Goal: Task Accomplishment & Management: Manage account settings

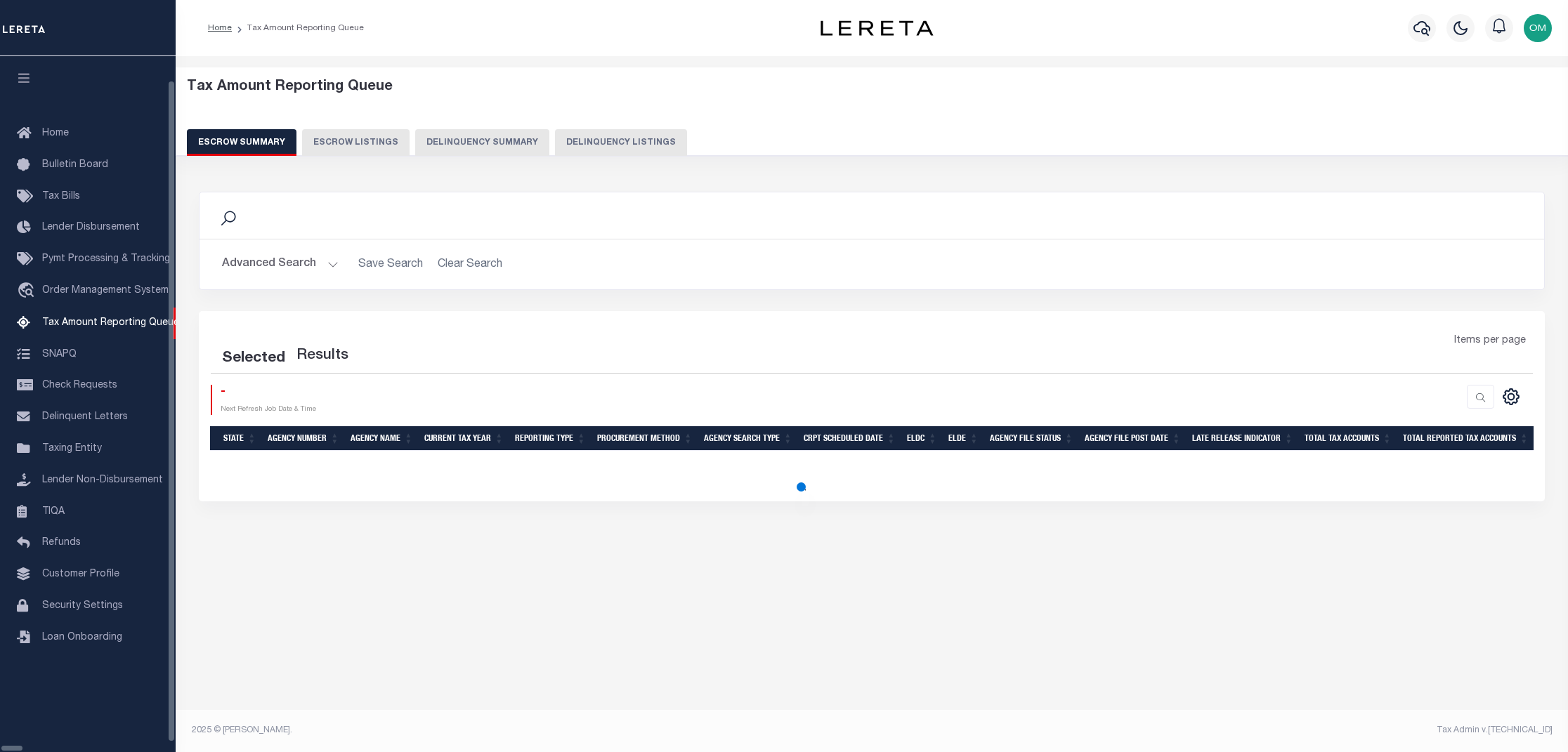
select select "100"
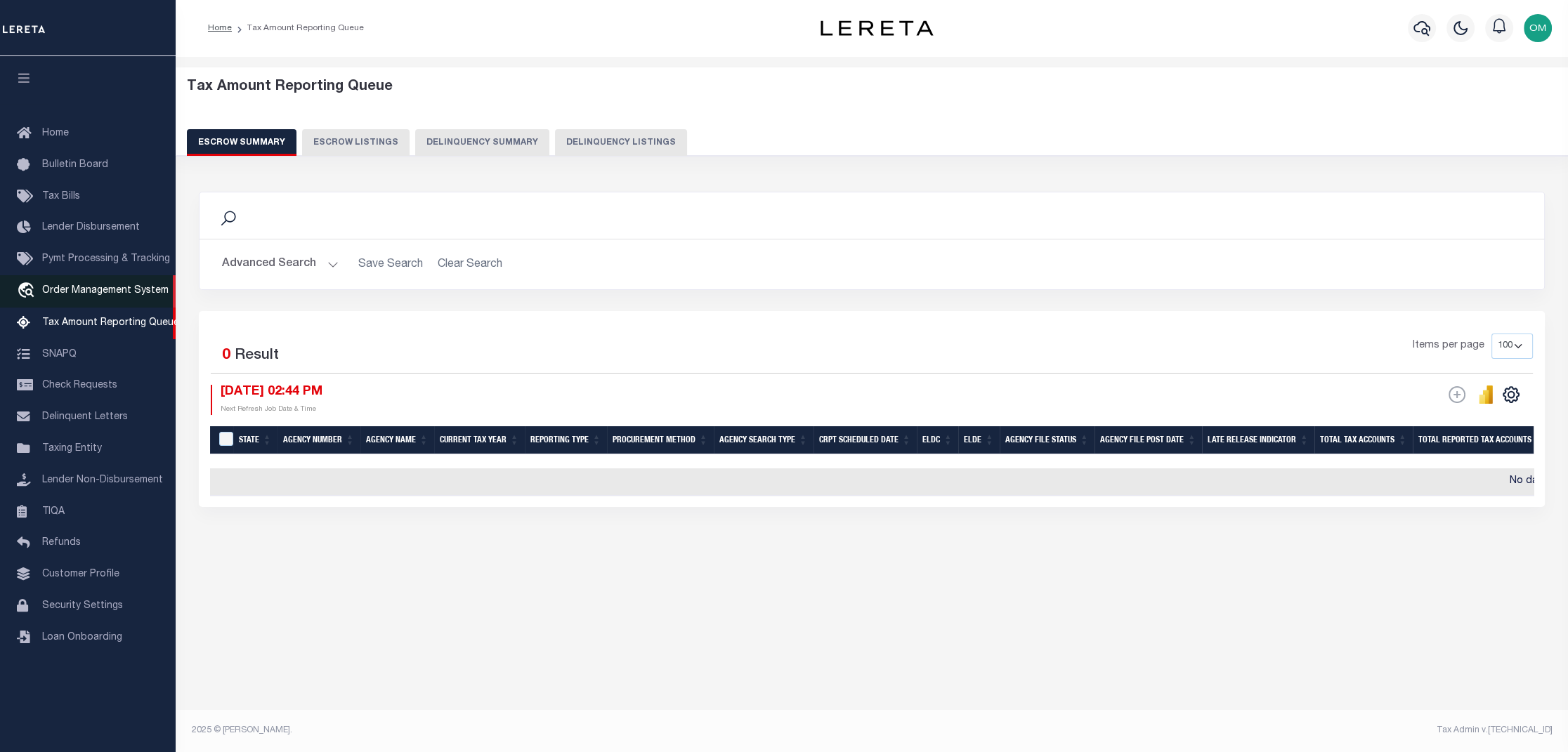
click at [126, 296] on span "Order Management System" at bounding box center [105, 290] width 126 height 10
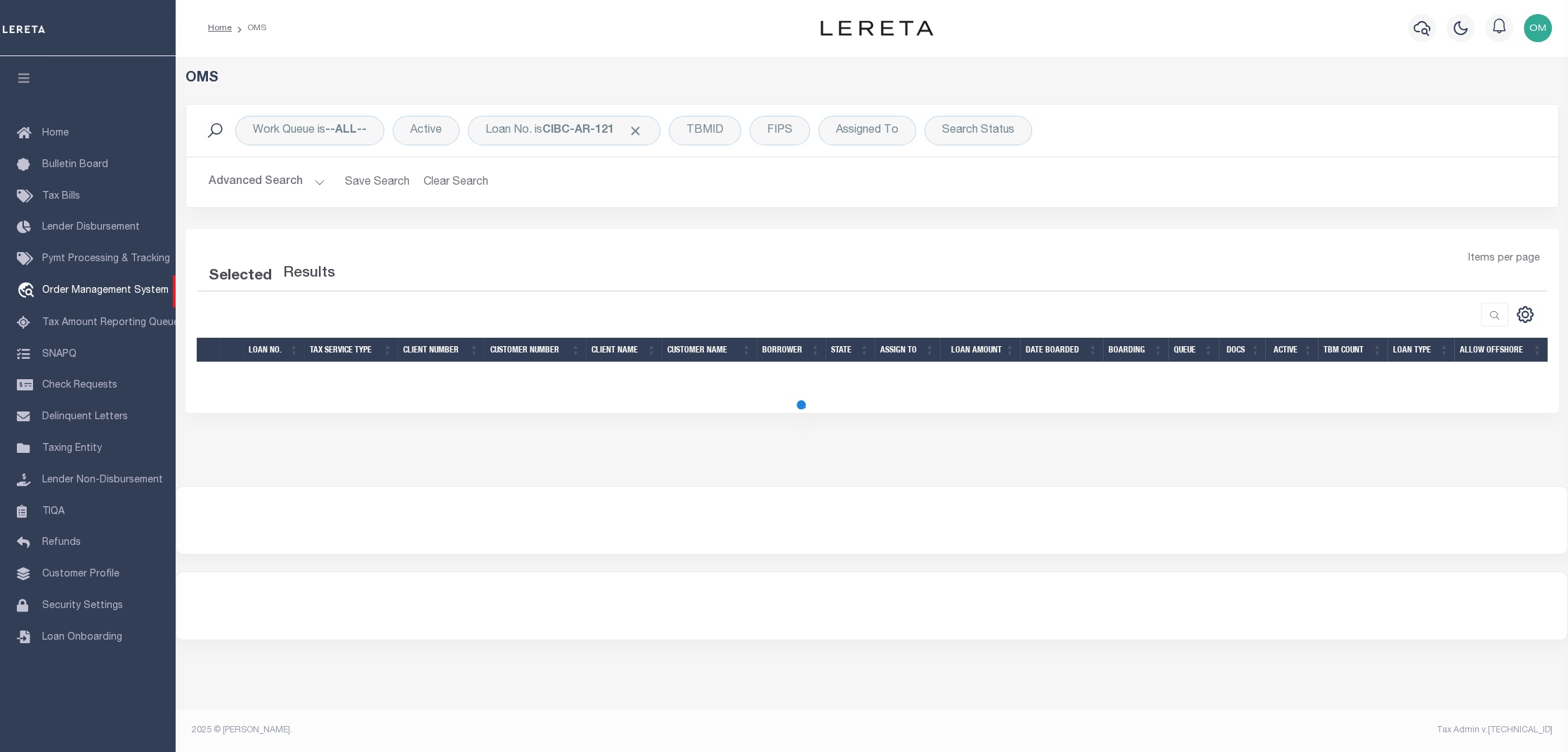
select select "200"
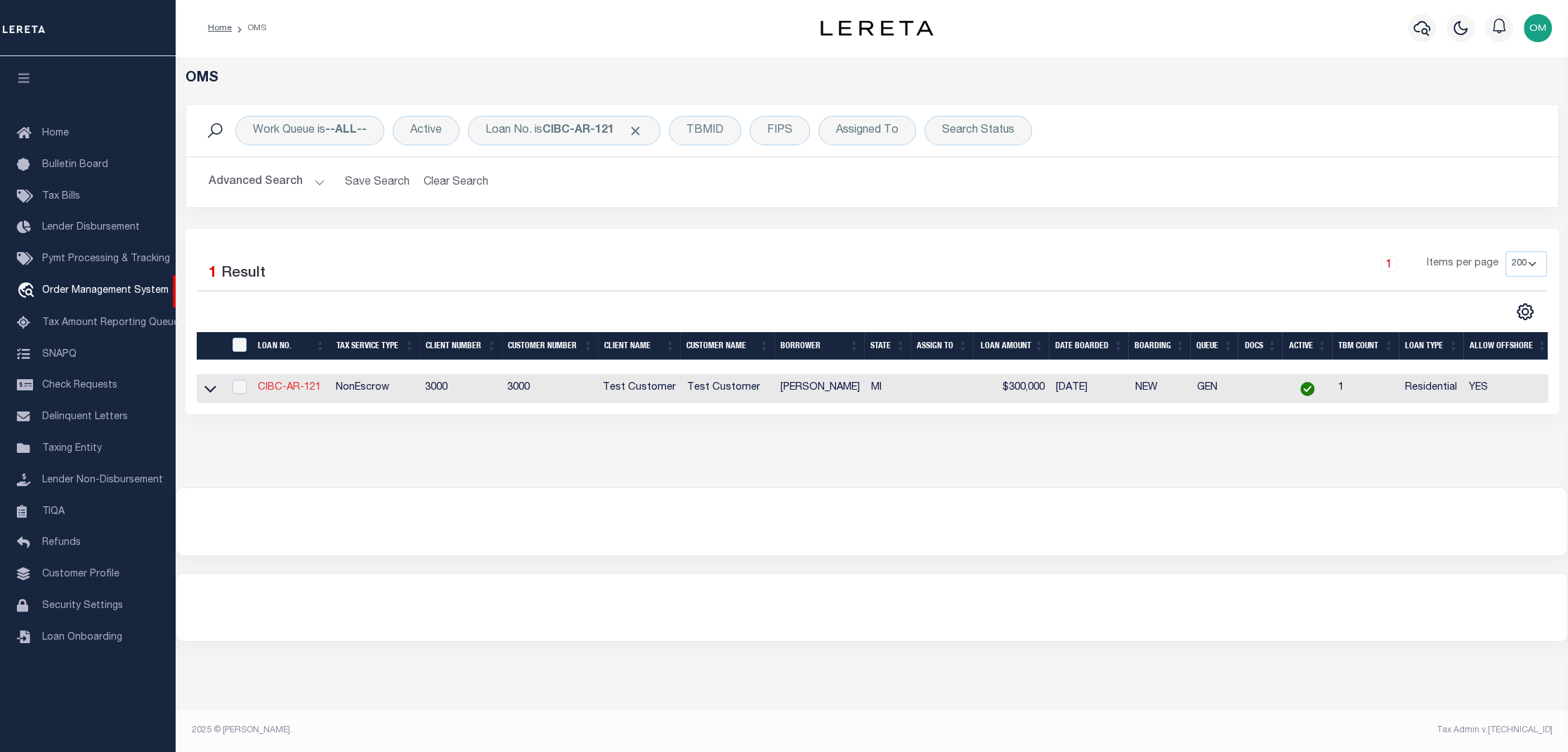
click at [295, 392] on link "CIBC-AR-121" at bounding box center [290, 387] width 64 height 10
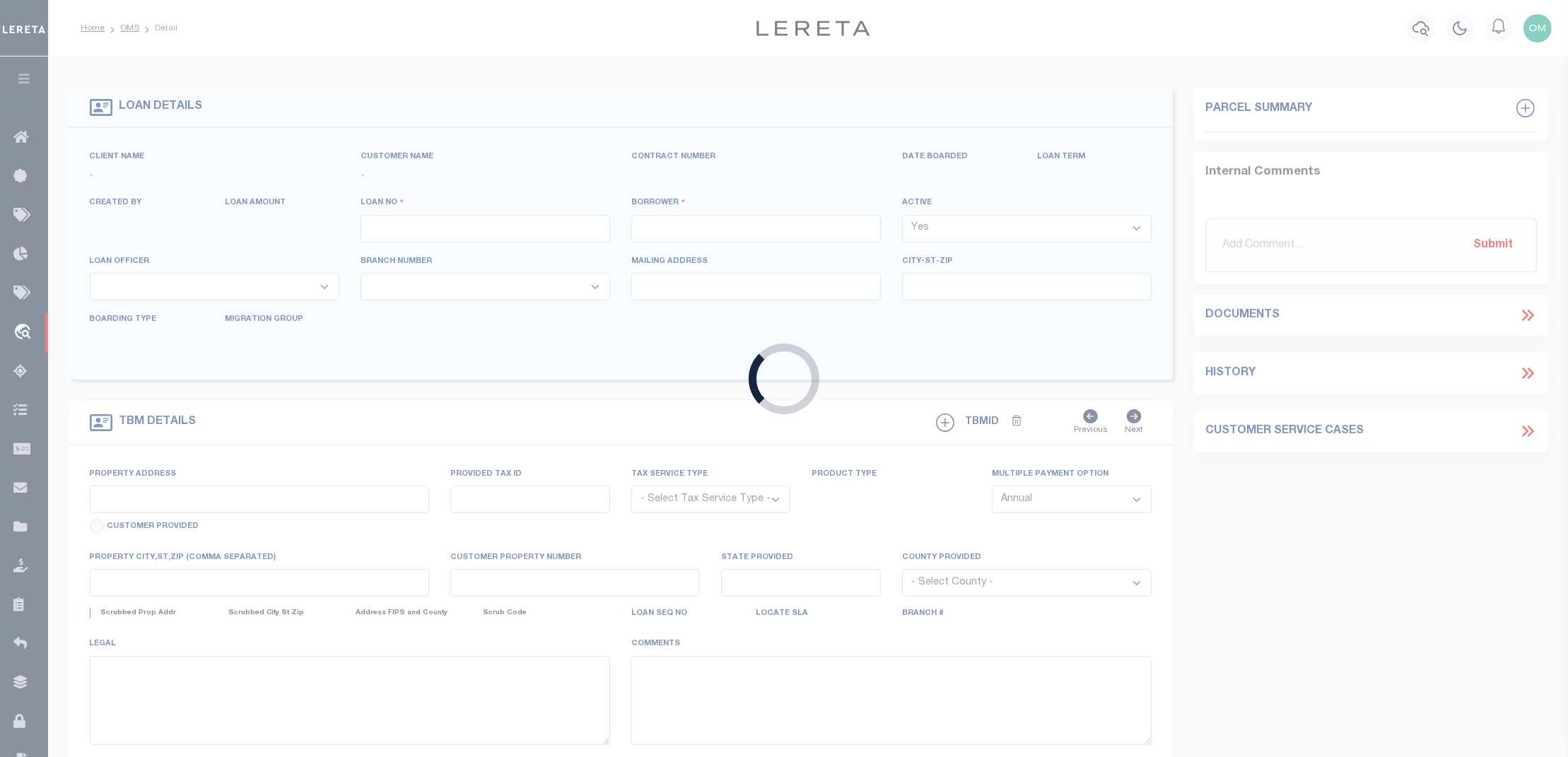
type input "CIBC-AR-121"
type input "JEREMY SMITH"
select select
type input "2517 TAYLOR ST"
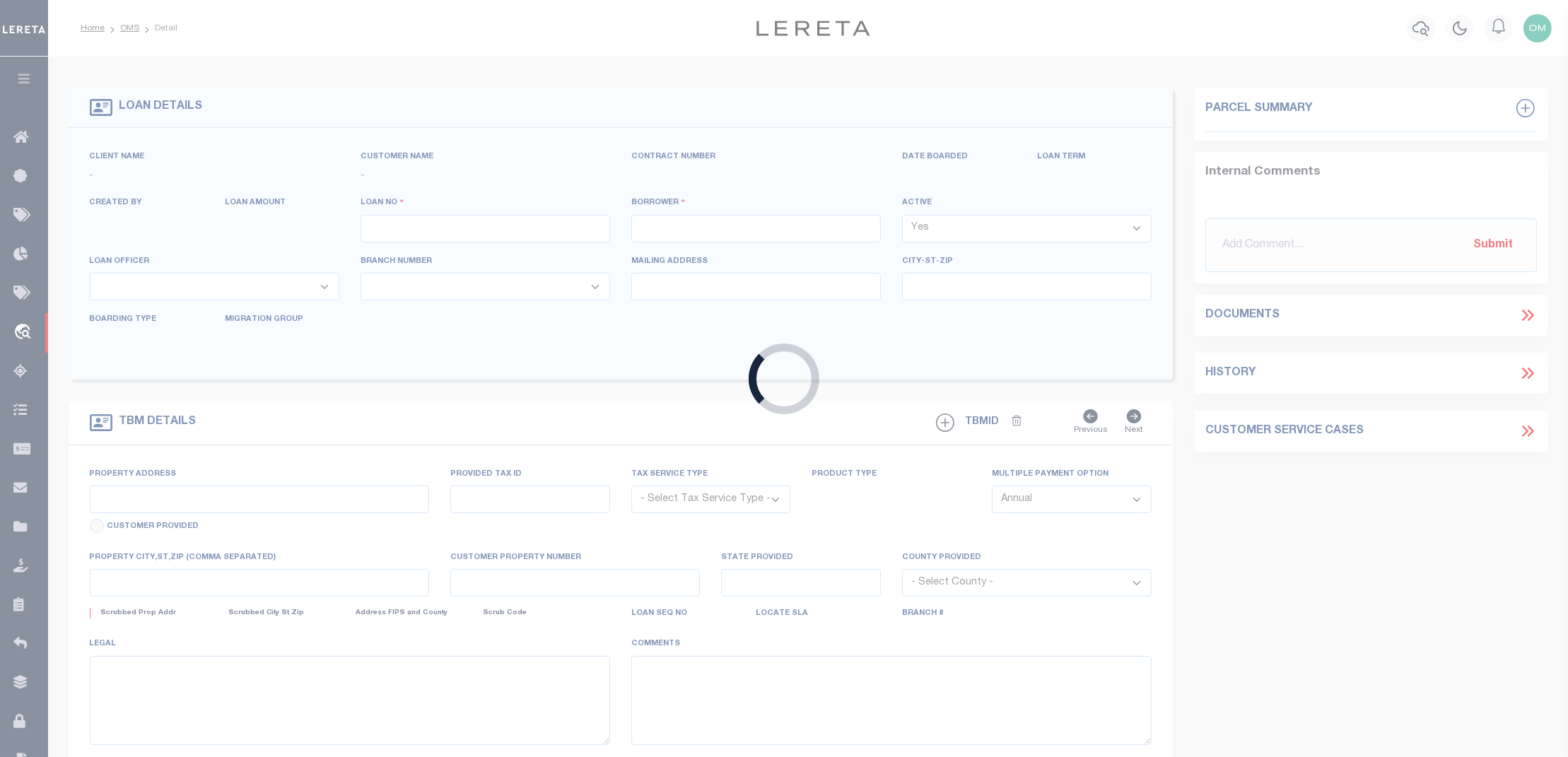
type input "DETROIT MI 48206-2089"
type input "09/14/2025"
select select "10"
select select "NonEscrow"
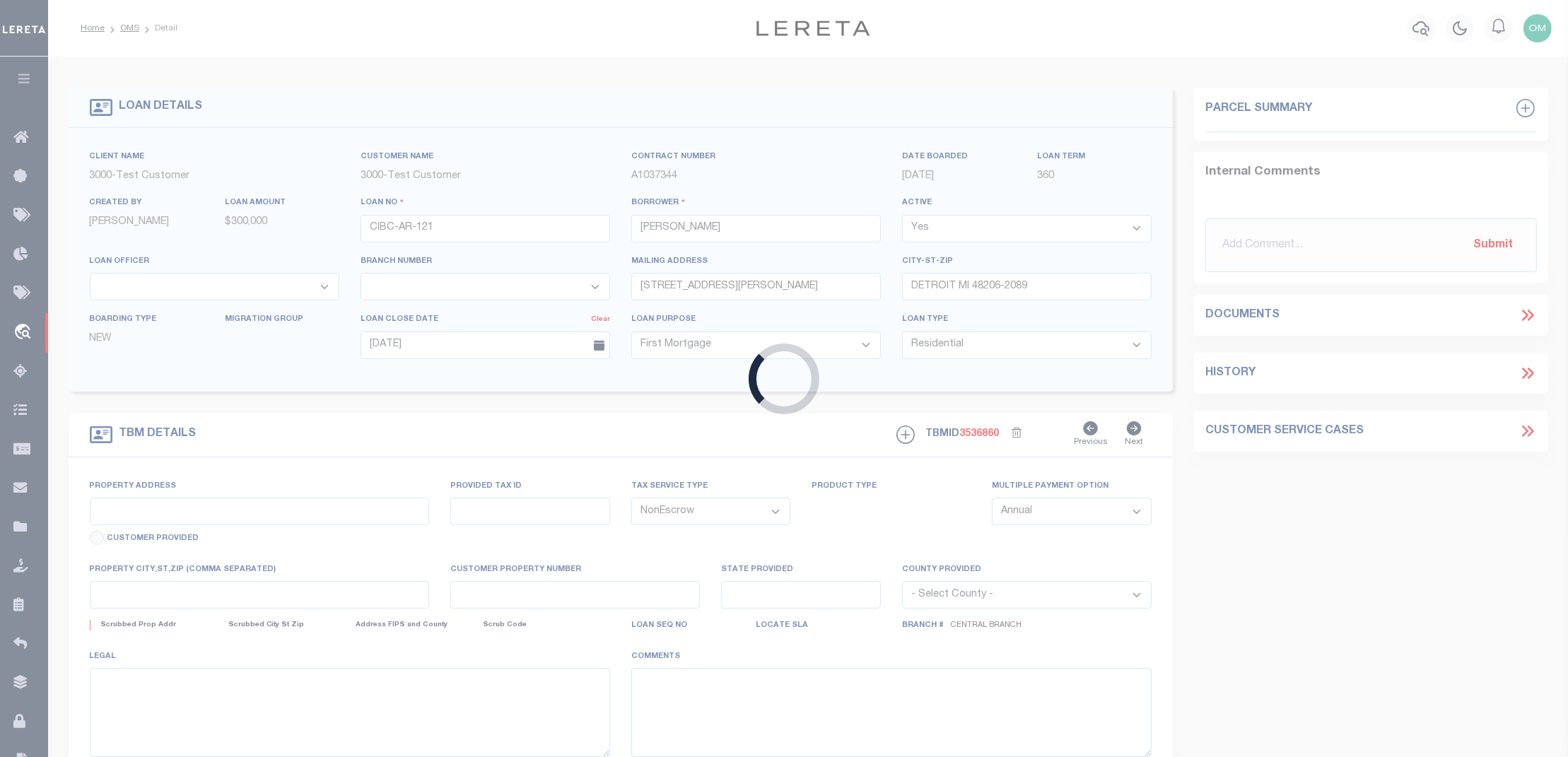
select select "25317"
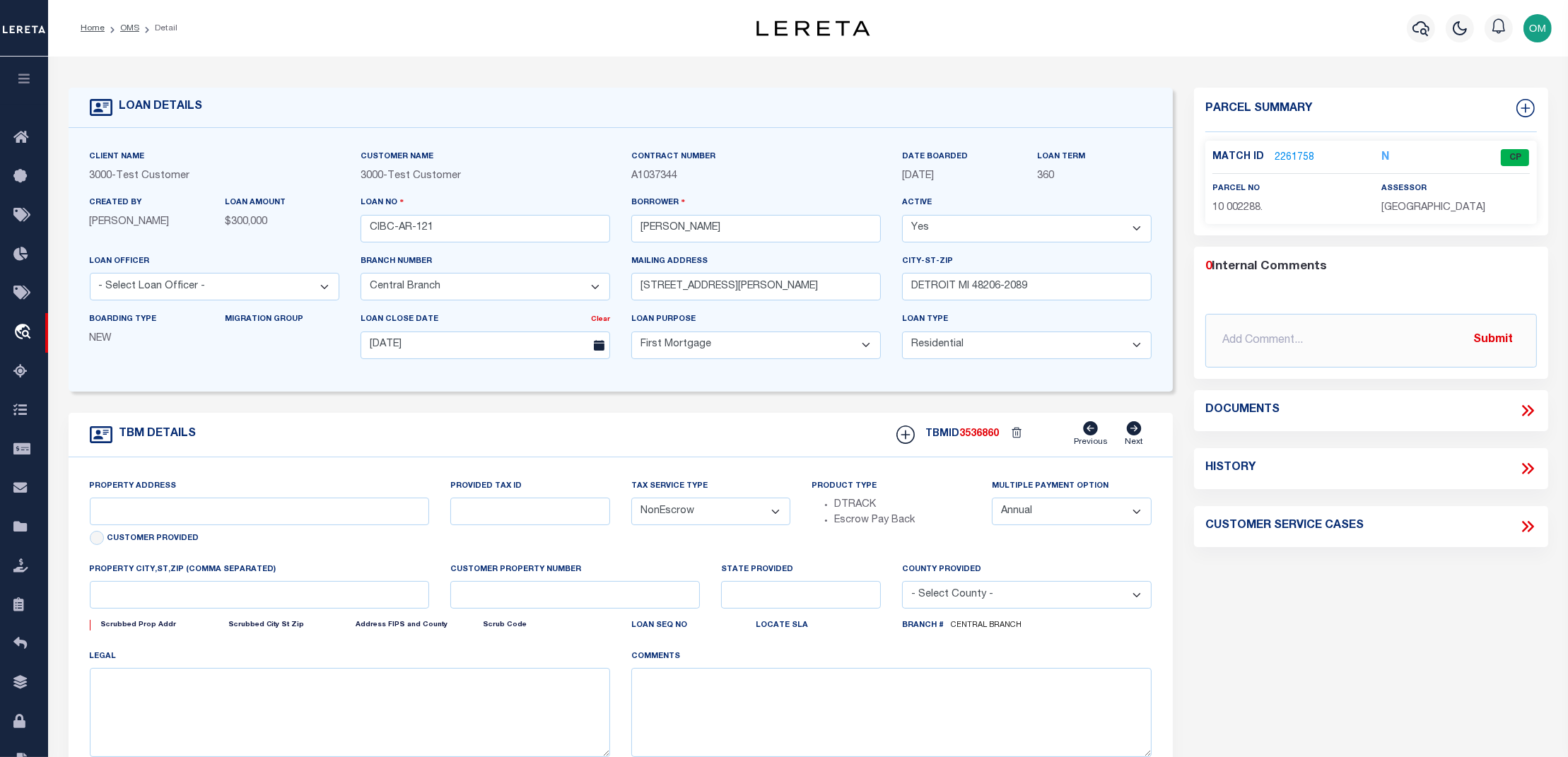
click at [1280, 157] on link "2261758" at bounding box center [1294, 157] width 40 height 15
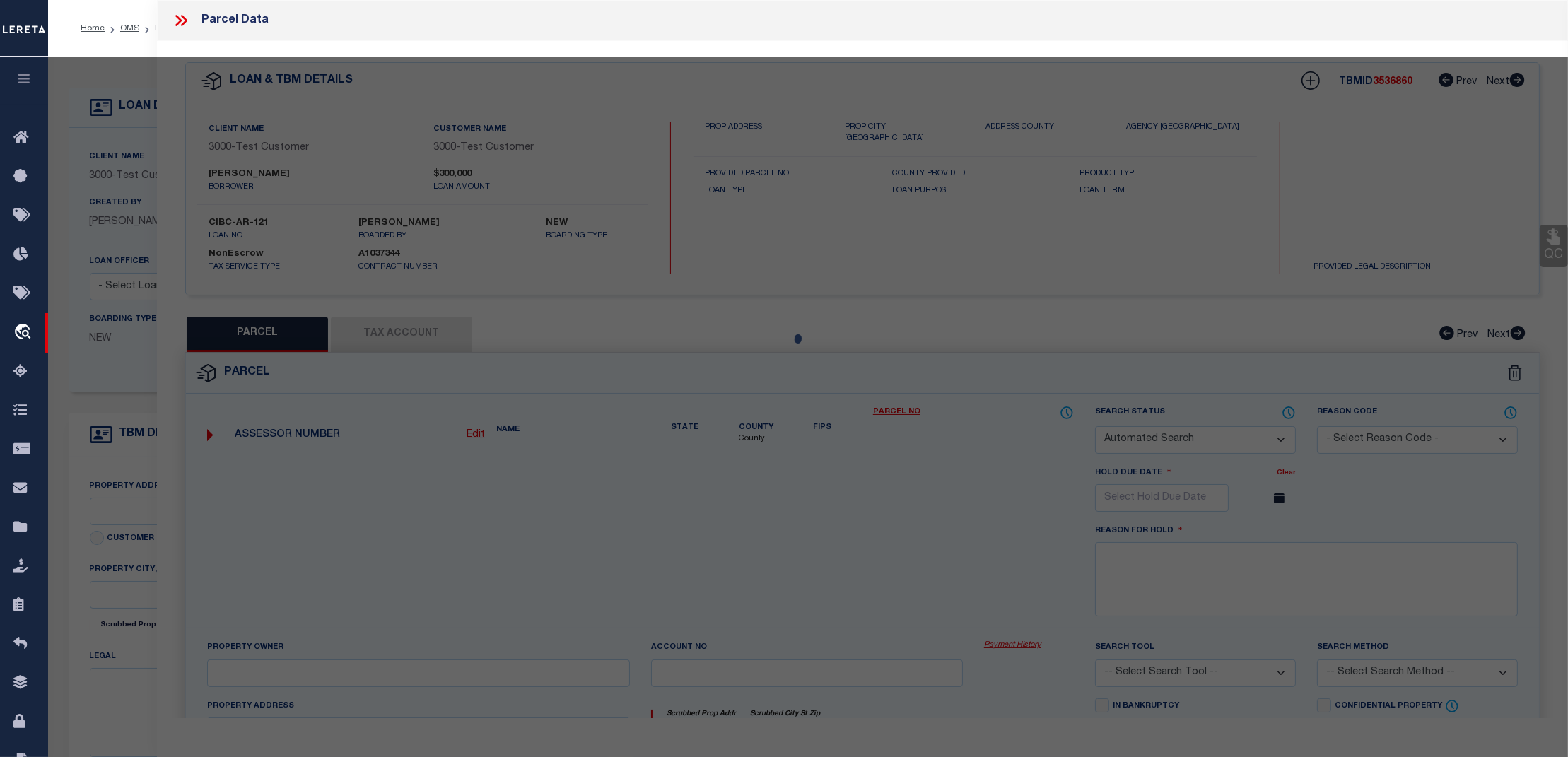
click at [1018, 644] on div at bounding box center [809, 556] width 1520 height 998
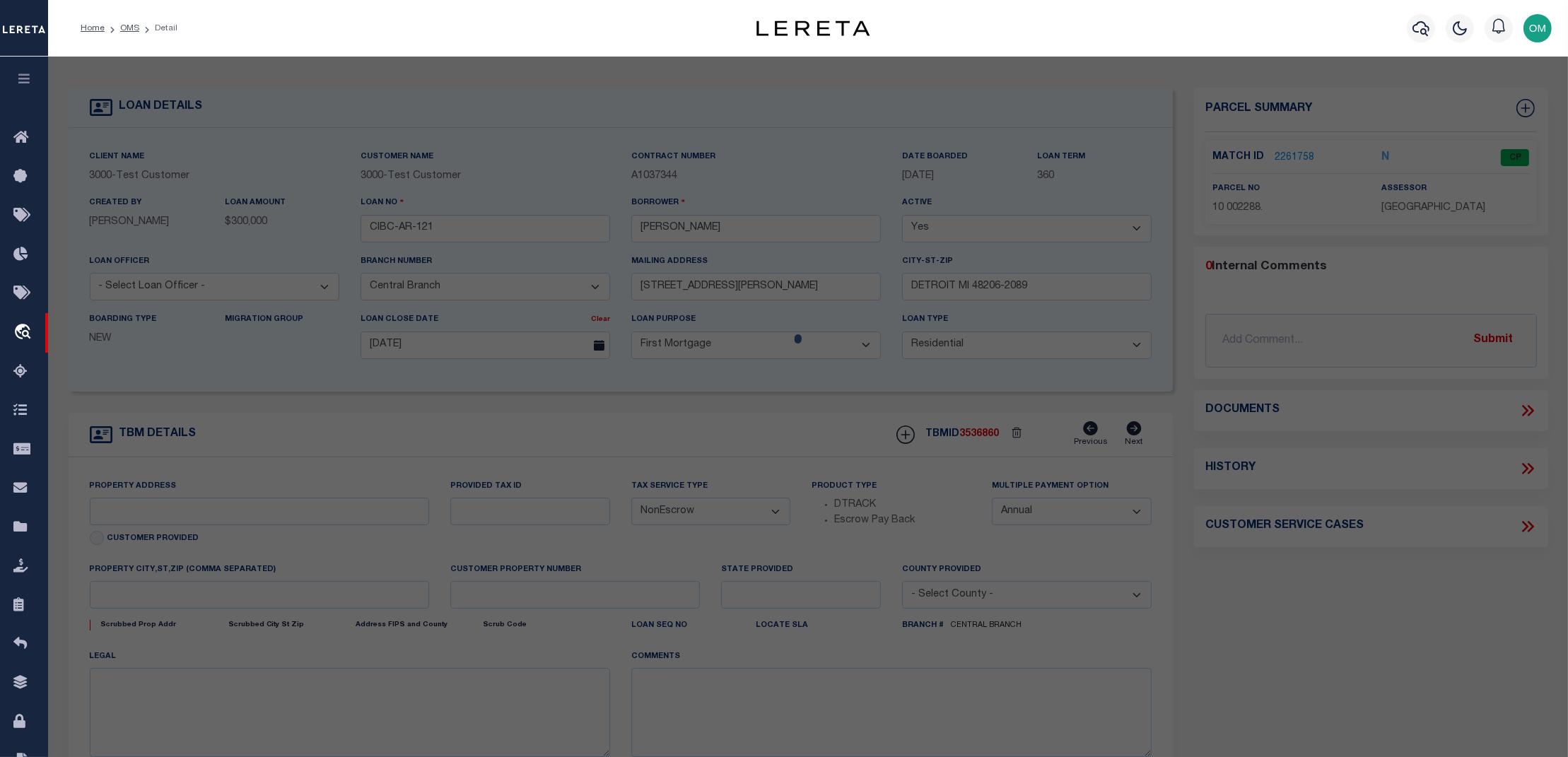
type input "[STREET_ADDRESS][PERSON_NAME]"
type input "DETROIT MI 48206-2089"
type input "MI"
select select "2"
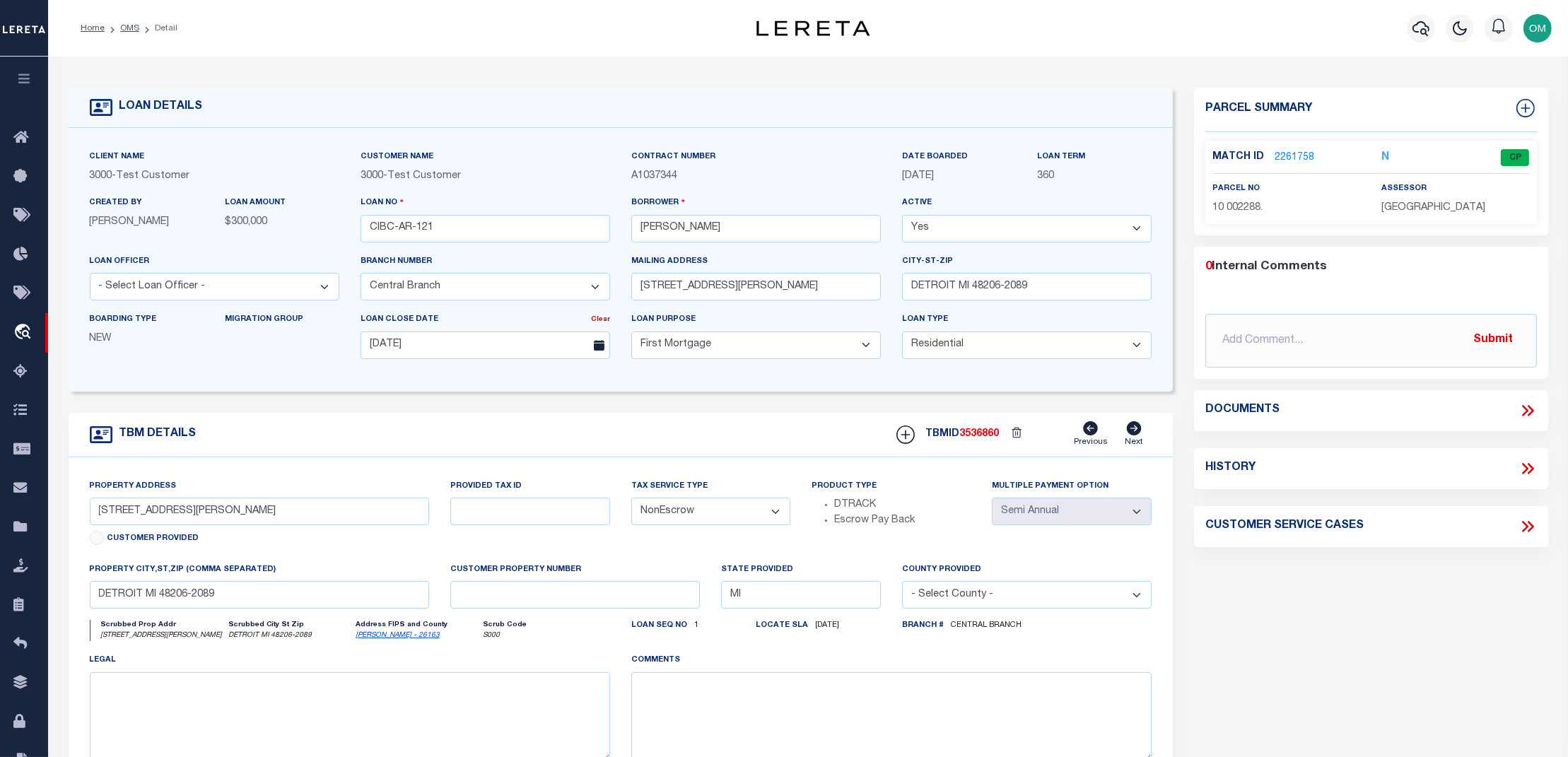
click at [1305, 162] on link "2261758" at bounding box center [1294, 157] width 40 height 15
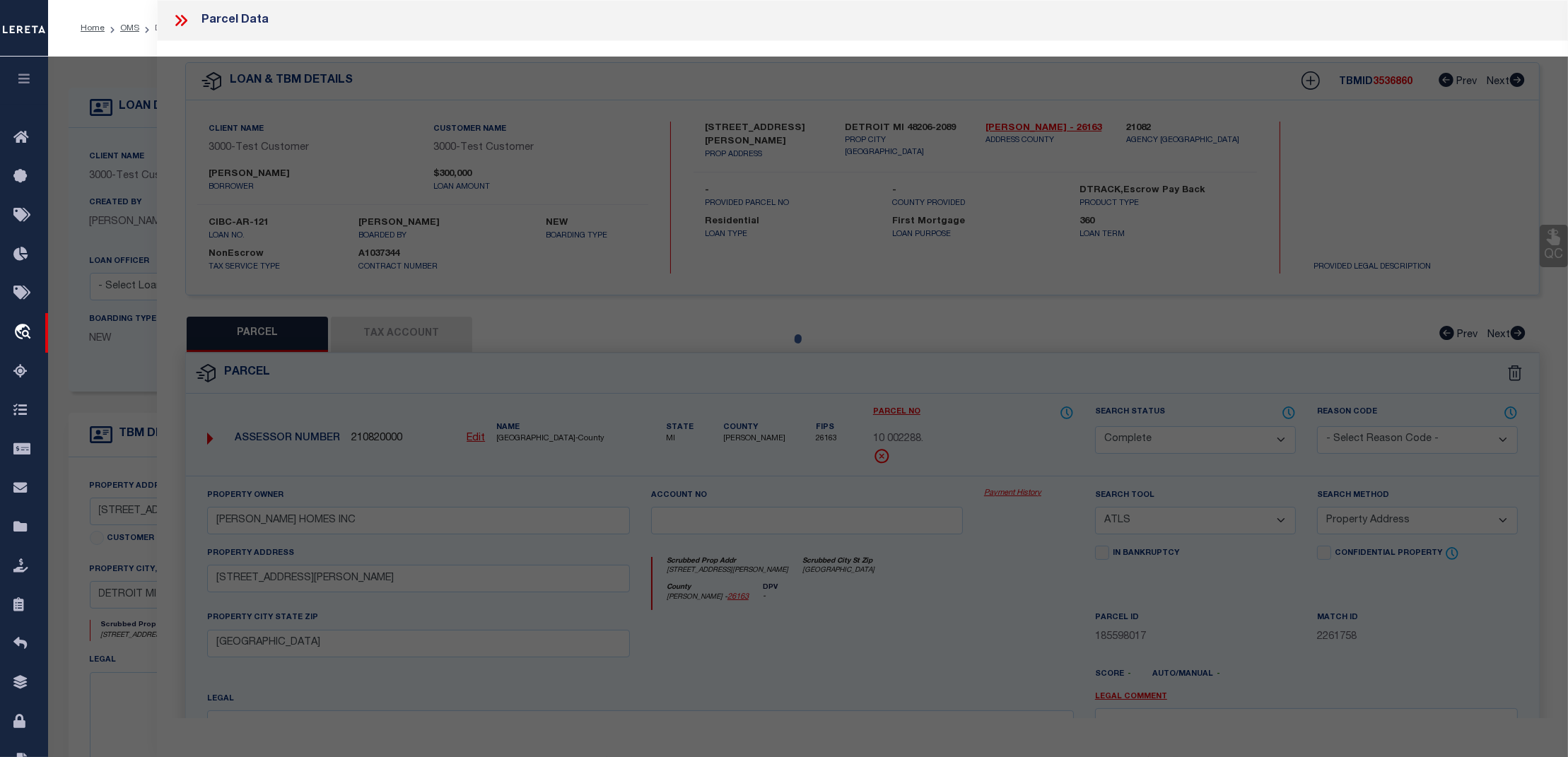
select select "AS"
select select
checkbox input "false"
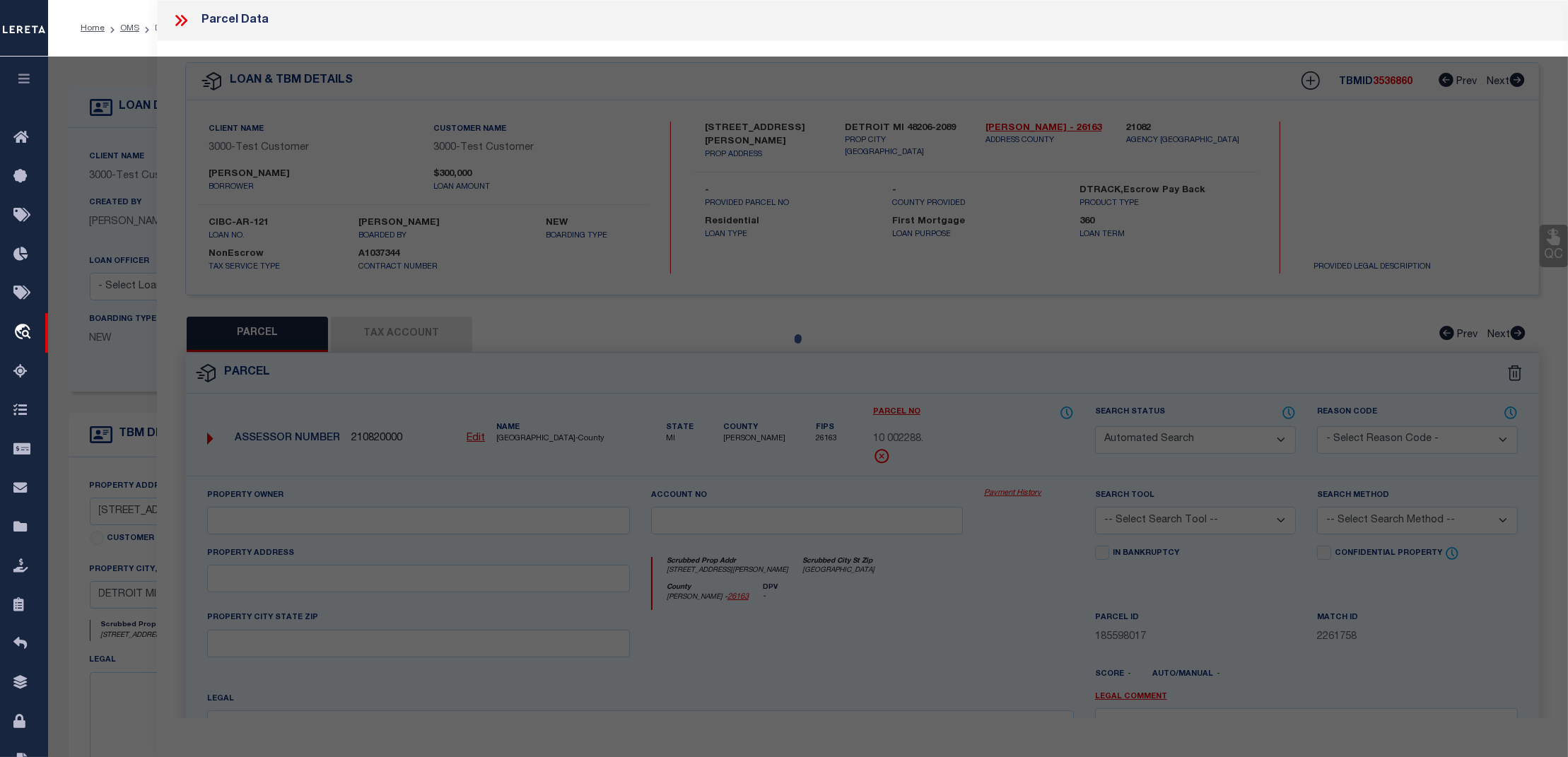
select select "CP"
type input "[PERSON_NAME] HOMES INC"
select select "ATL"
select select "ADD"
type input "[STREET_ADDRESS][PERSON_NAME]"
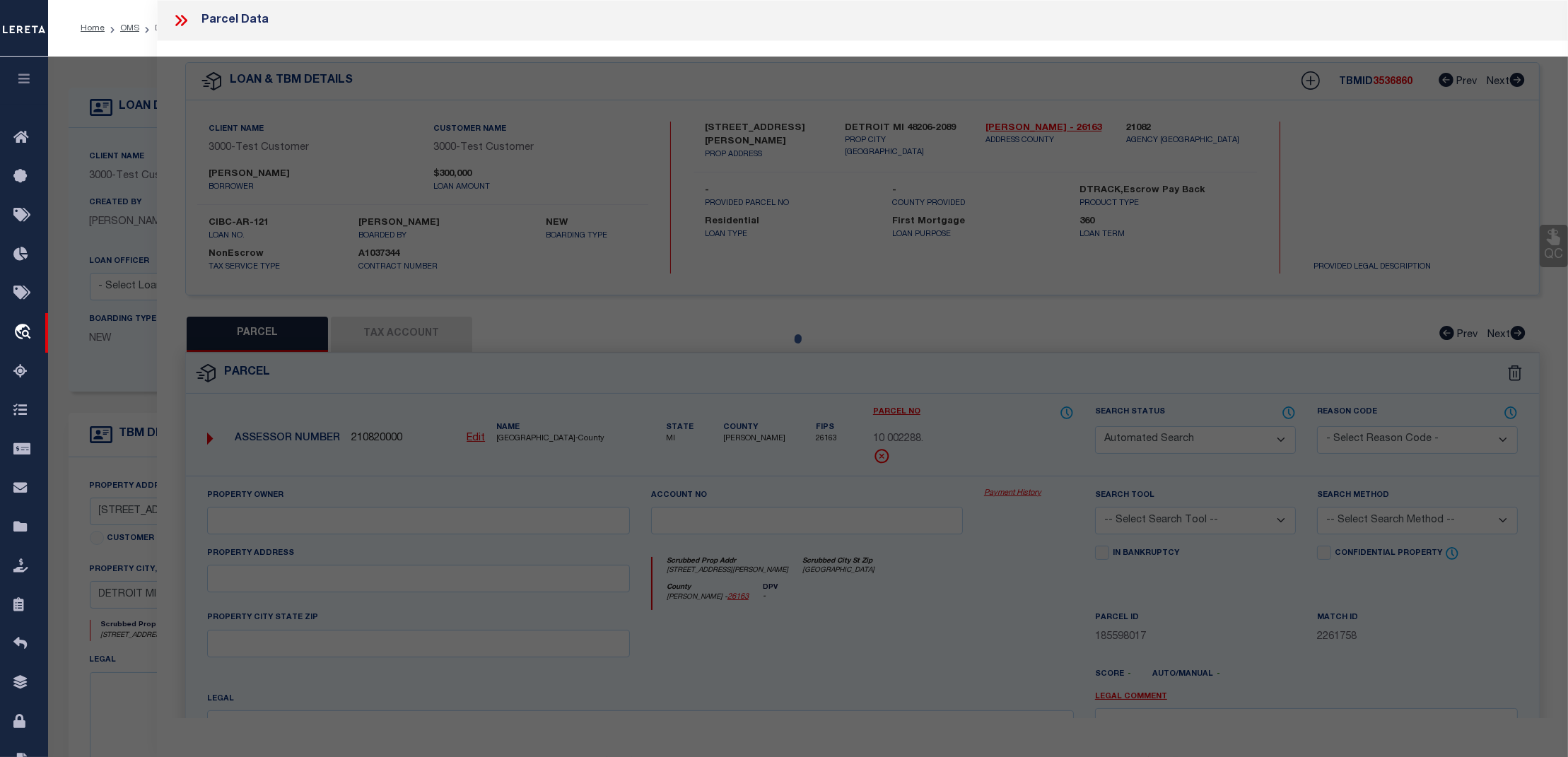
type input "DETROIT, MI 48206"
type textarea "S [PERSON_NAME] 135 [PERSON_NAME] FARM SUB L32 P39-40 PLATS, W C R 10/99 35 X 1…"
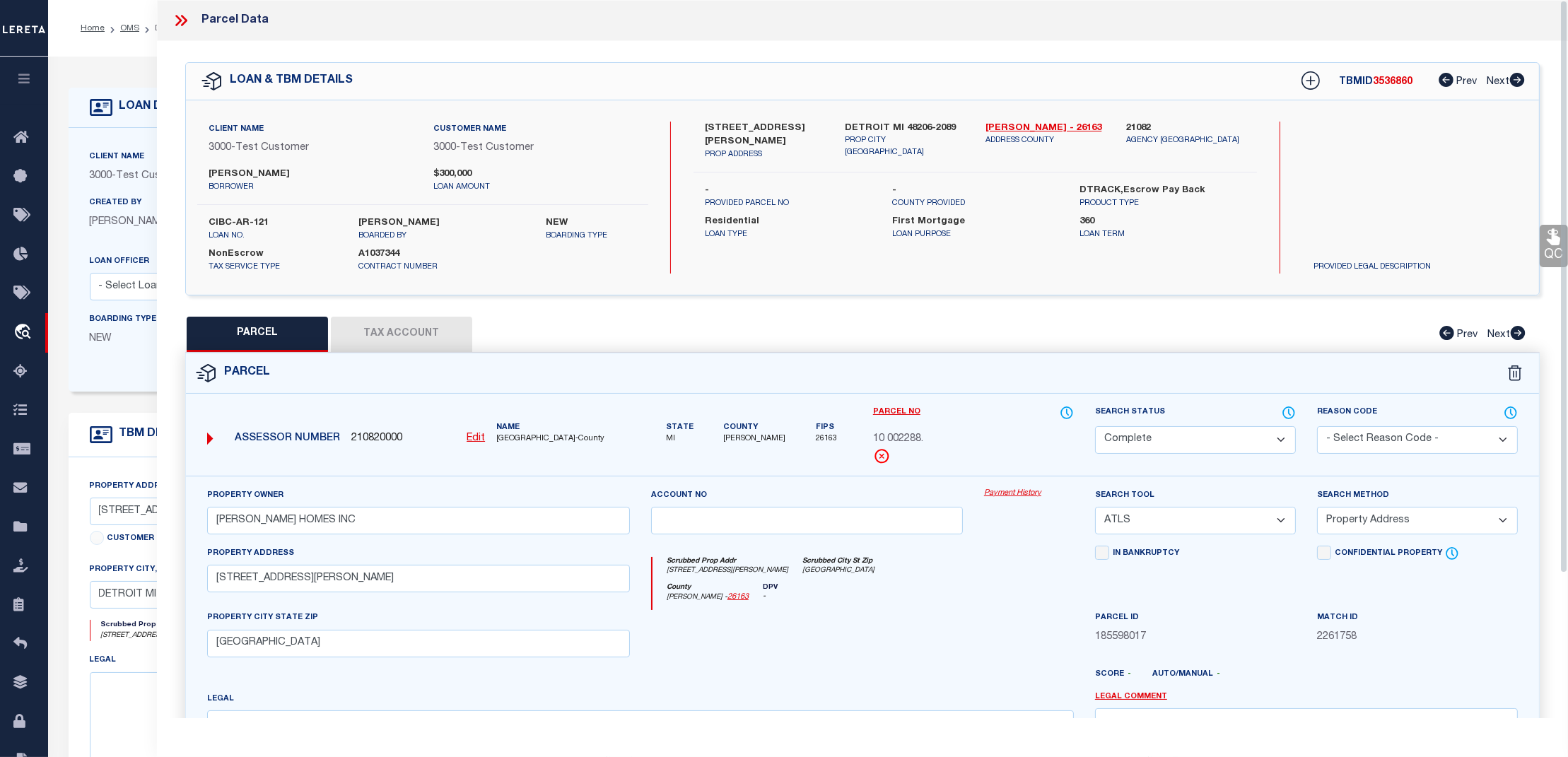
click at [1012, 492] on link "Payment History" at bounding box center [1028, 493] width 90 height 12
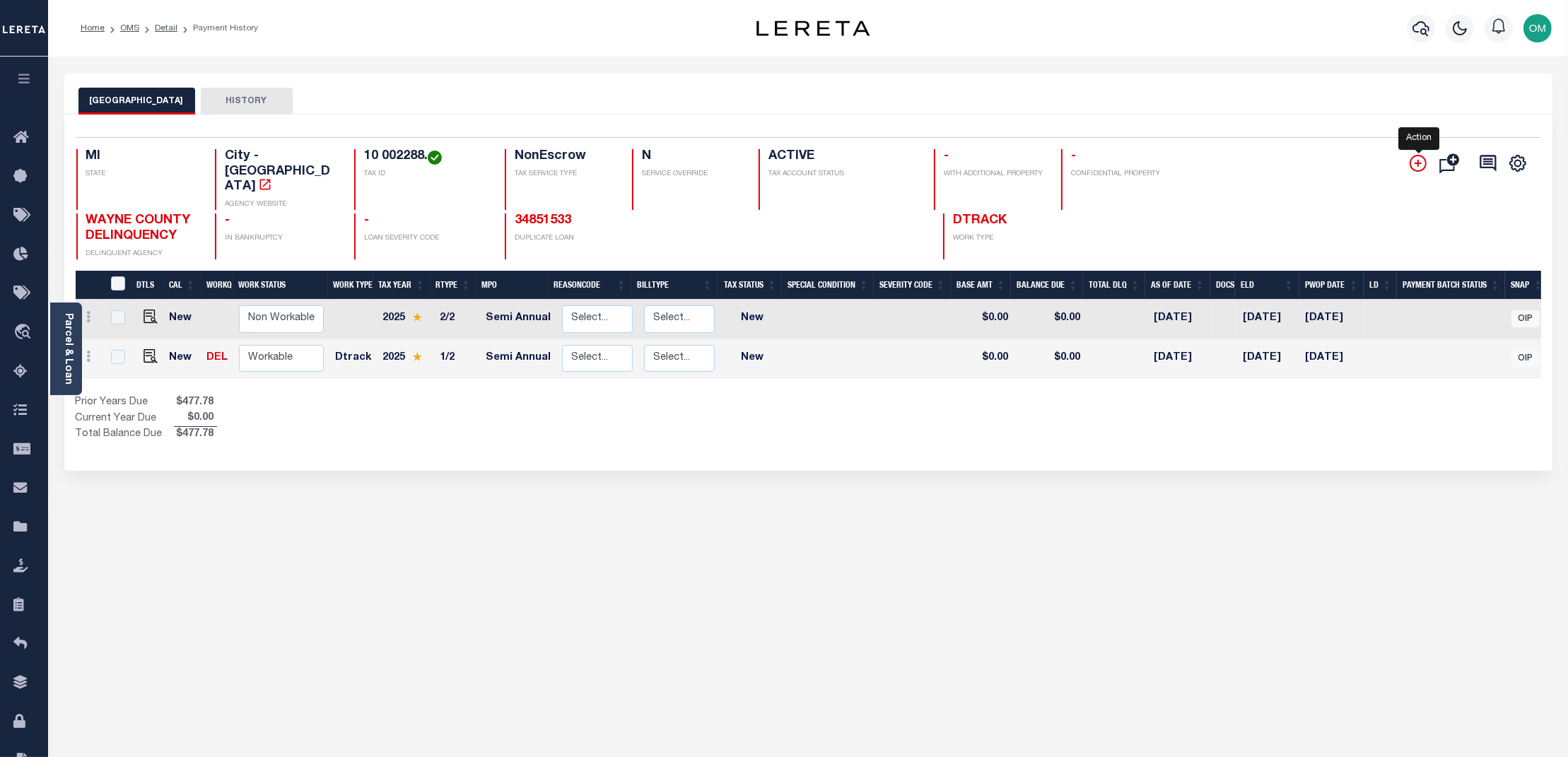
click at [1420, 162] on icon "" at bounding box center [1418, 163] width 7 height 7
click at [1421, 166] on icon "" at bounding box center [1418, 164] width 17 height 17
click at [1416, 163] on icon "" at bounding box center [1418, 163] width 7 height 7
click at [1419, 162] on icon "" at bounding box center [1418, 163] width 7 height 7
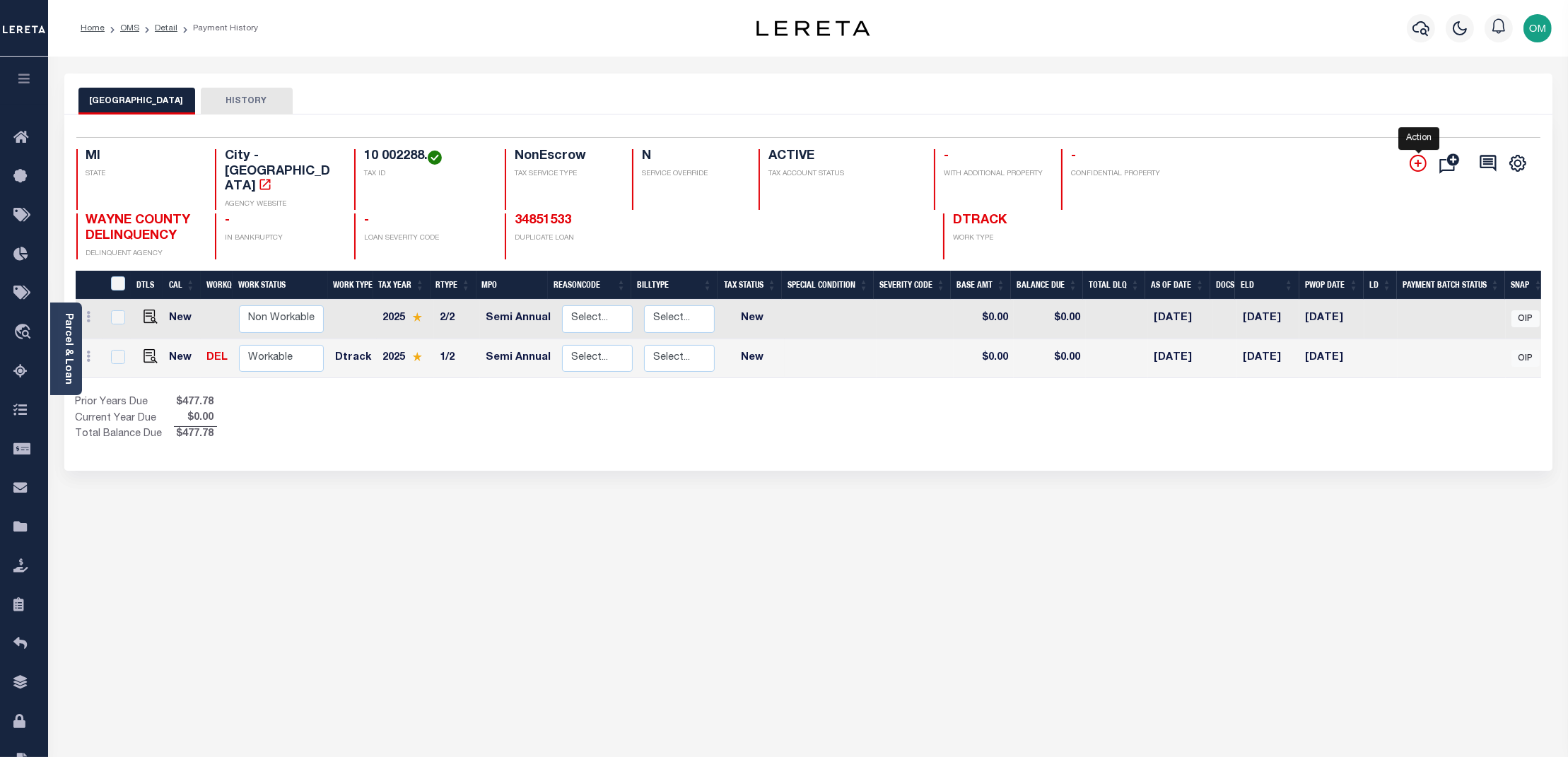
click at [1419, 162] on icon "" at bounding box center [1418, 163] width 7 height 7
click at [57, 328] on div "Parcel & Loan" at bounding box center [65, 348] width 32 height 93
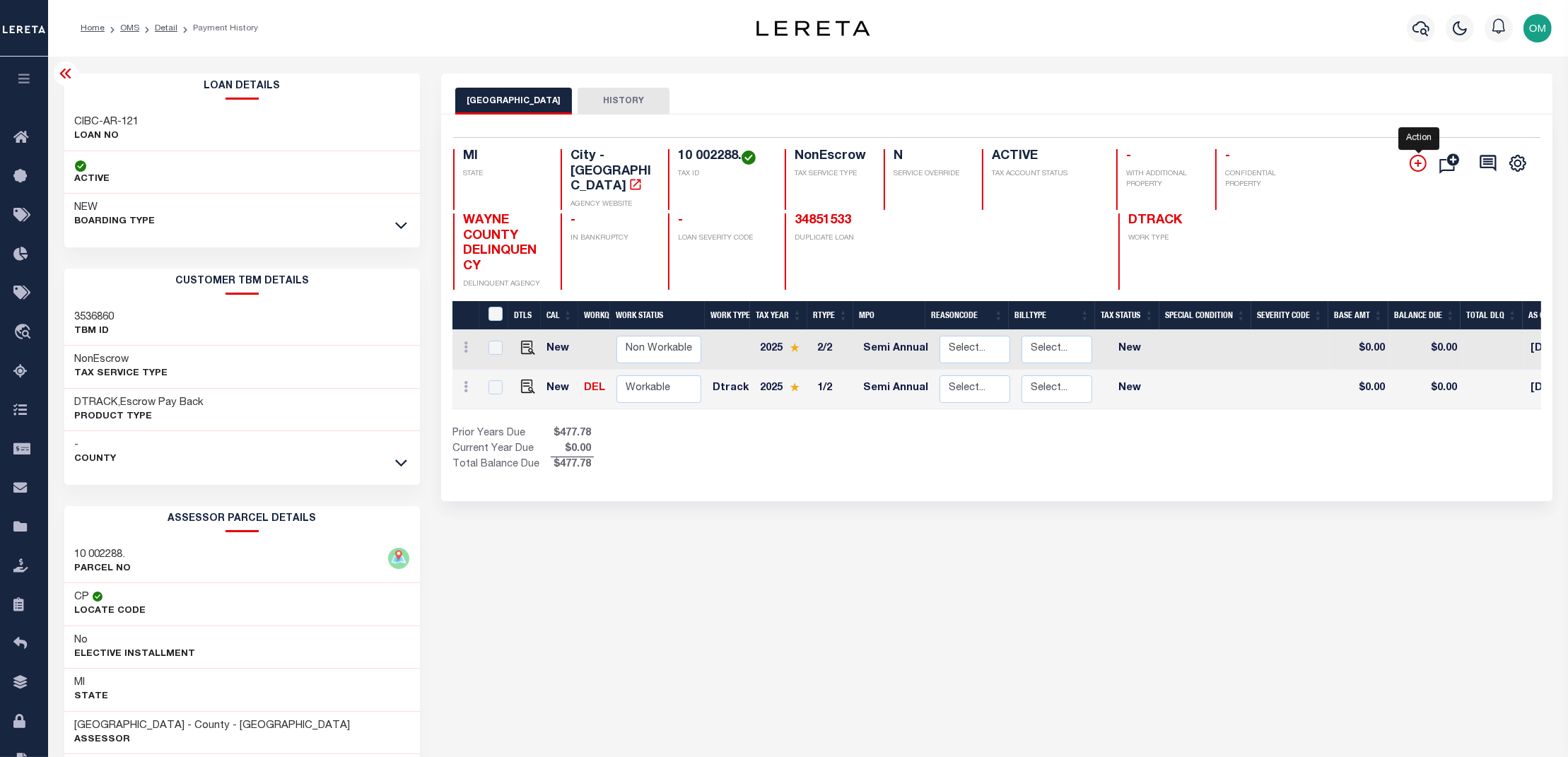
click at [1415, 162] on icon "" at bounding box center [1418, 164] width 17 height 17
drag, startPoint x: 1415, startPoint y: 162, endPoint x: 1061, endPoint y: 142, distance: 354.6
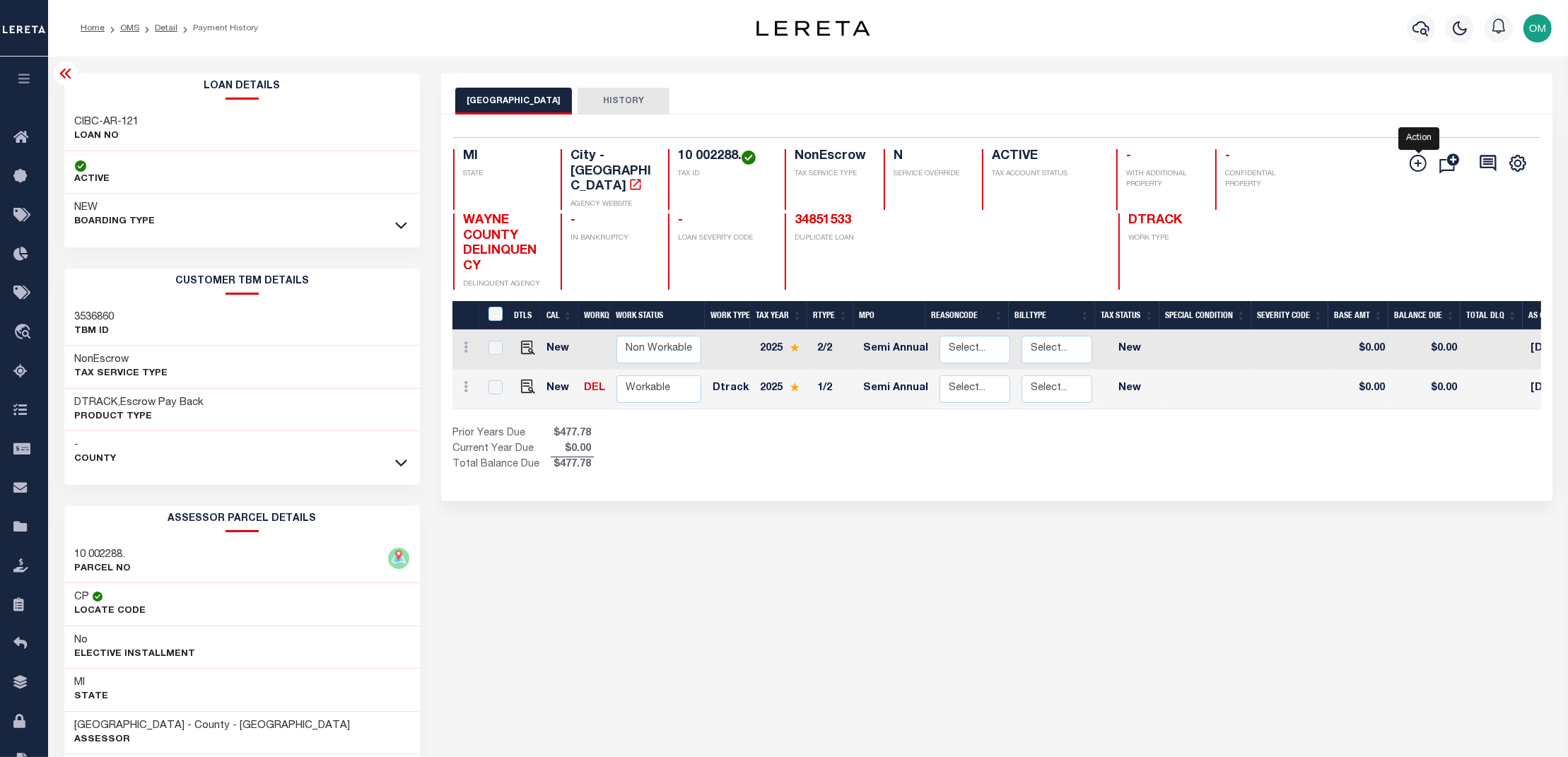
click at [1413, 161] on icon "" at bounding box center [1418, 164] width 17 height 17
click at [604, 115] on div "Selected 2 Results 1 Items per page 25 50 100 MI STATE City - MI" at bounding box center [996, 308] width 1111 height 387
click at [602, 106] on button "HISTORY" at bounding box center [624, 101] width 92 height 27
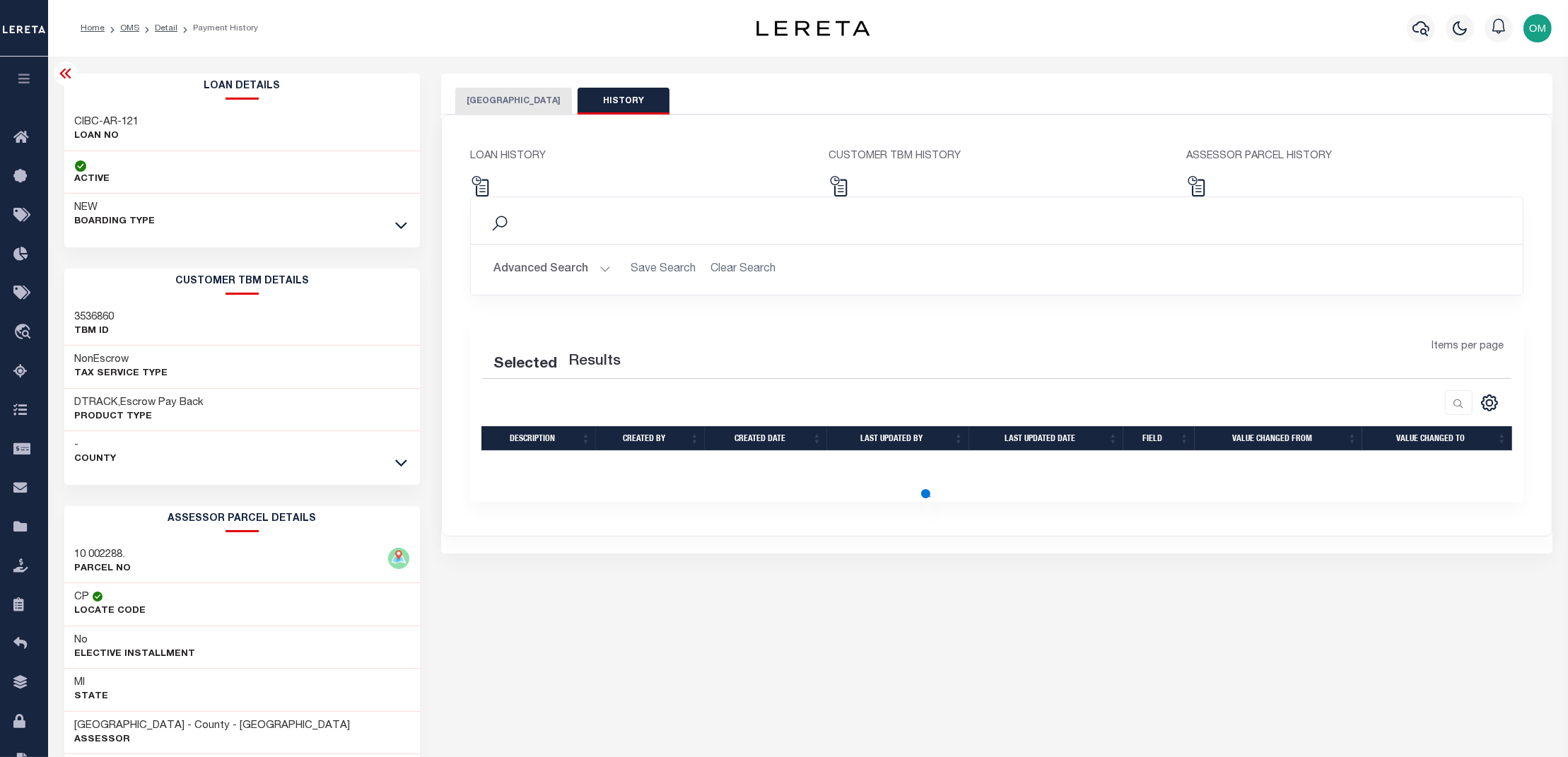
click at [504, 100] on button "[GEOGRAPHIC_DATA]" at bounding box center [514, 101] width 117 height 27
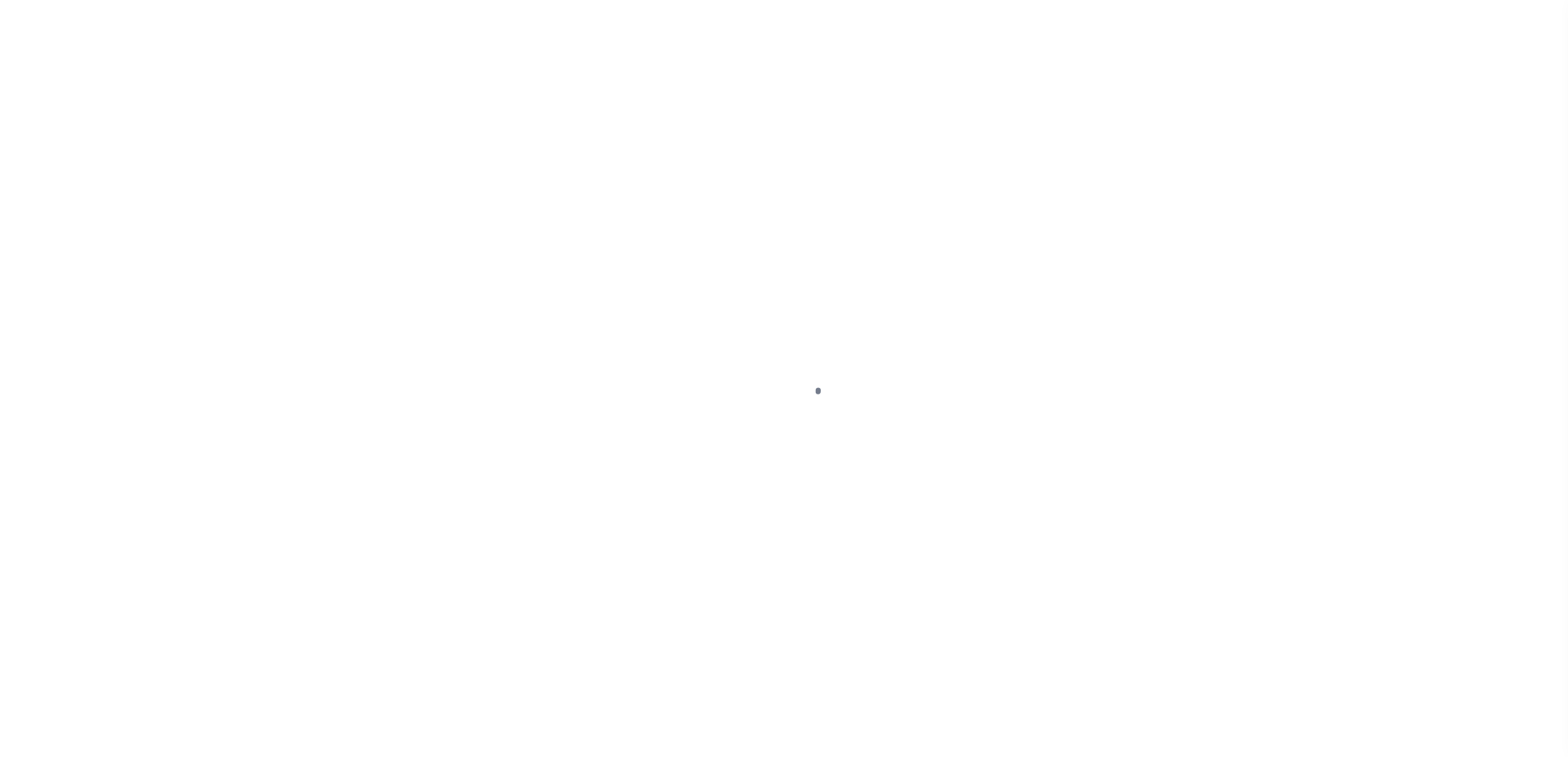
select select "CP"
select select "ATL"
select select "ADD"
select select "10"
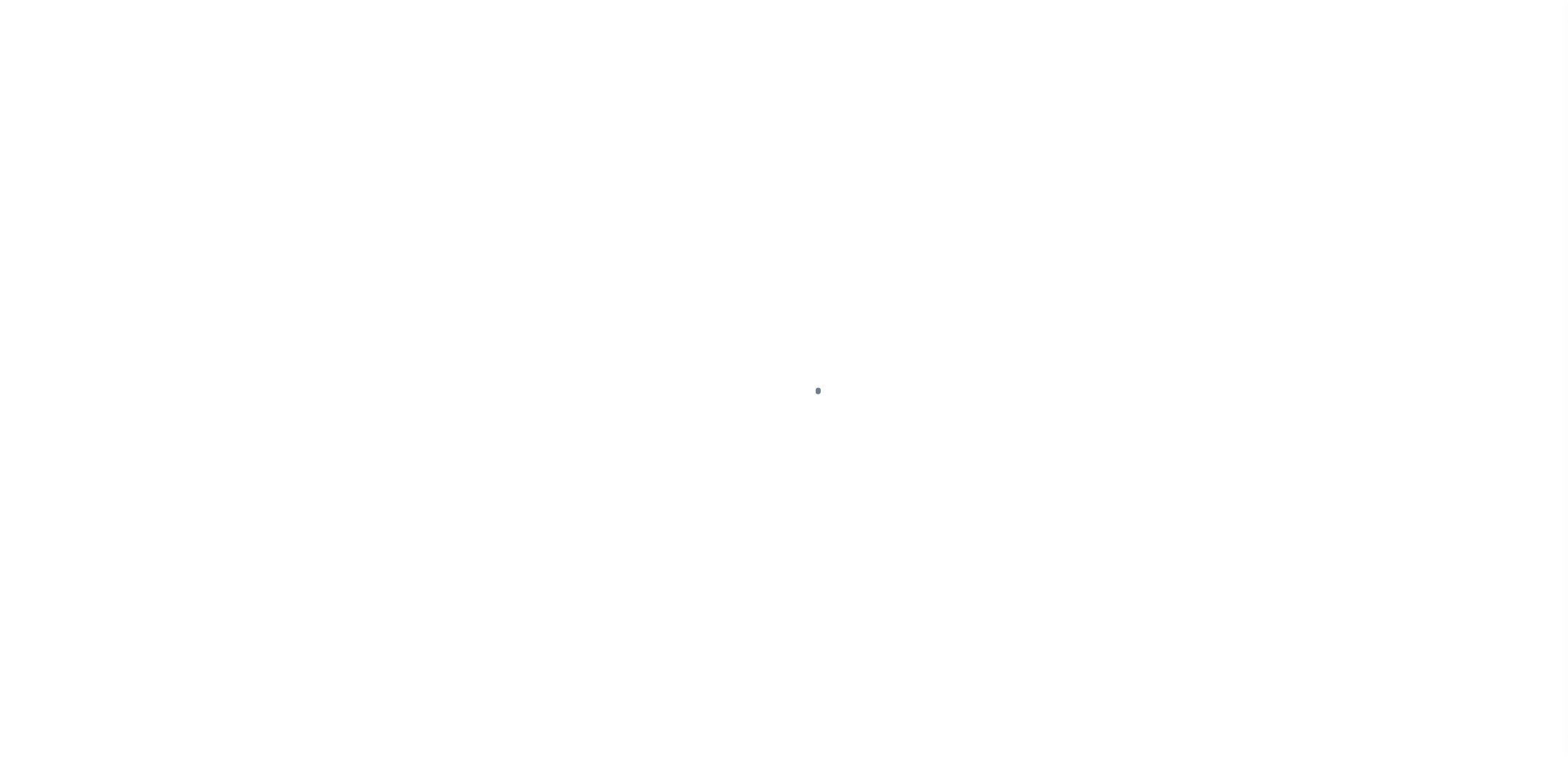
select select "NonEscrow"
select select "2"
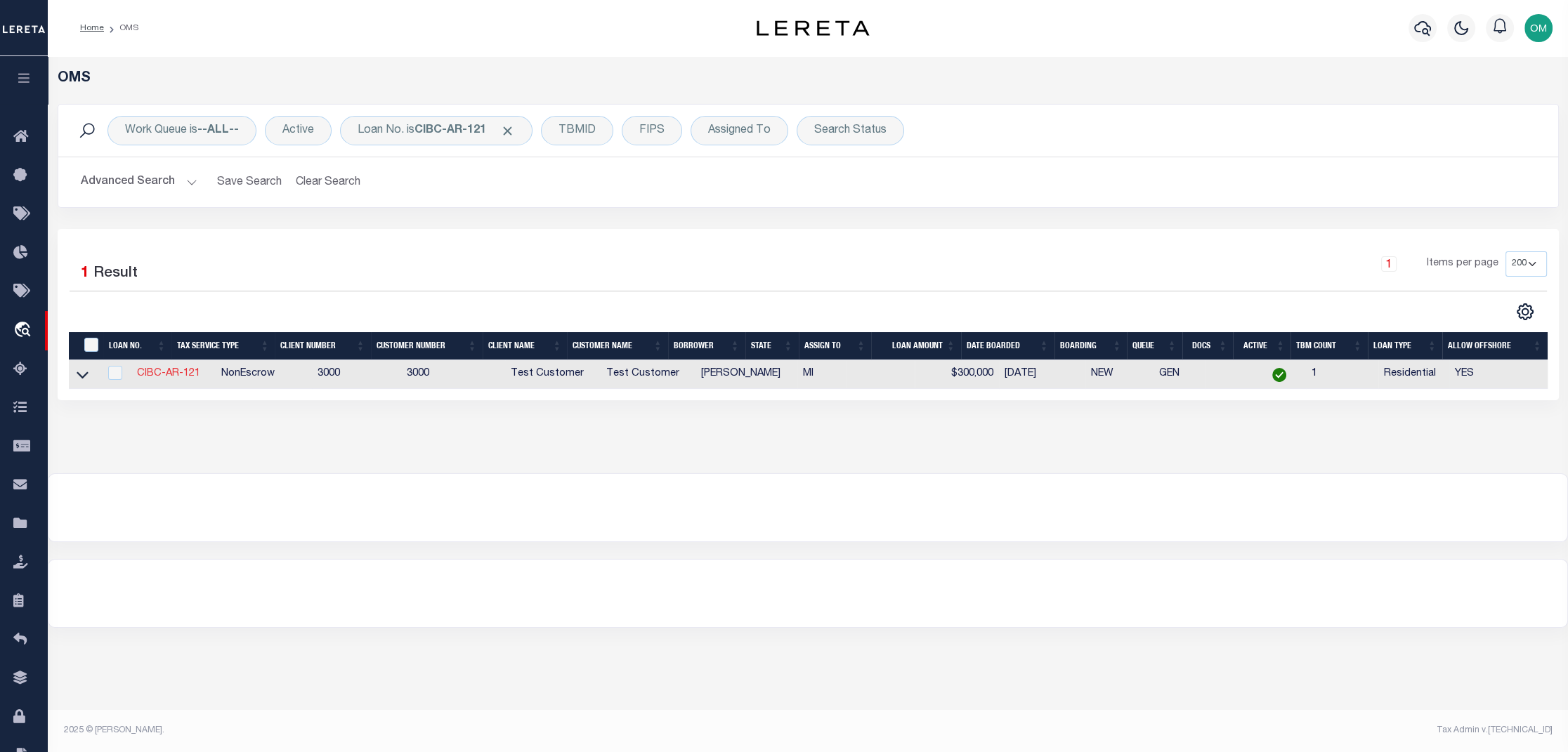
click at [174, 375] on link "CIBC-AR-121" at bounding box center [169, 373] width 64 height 10
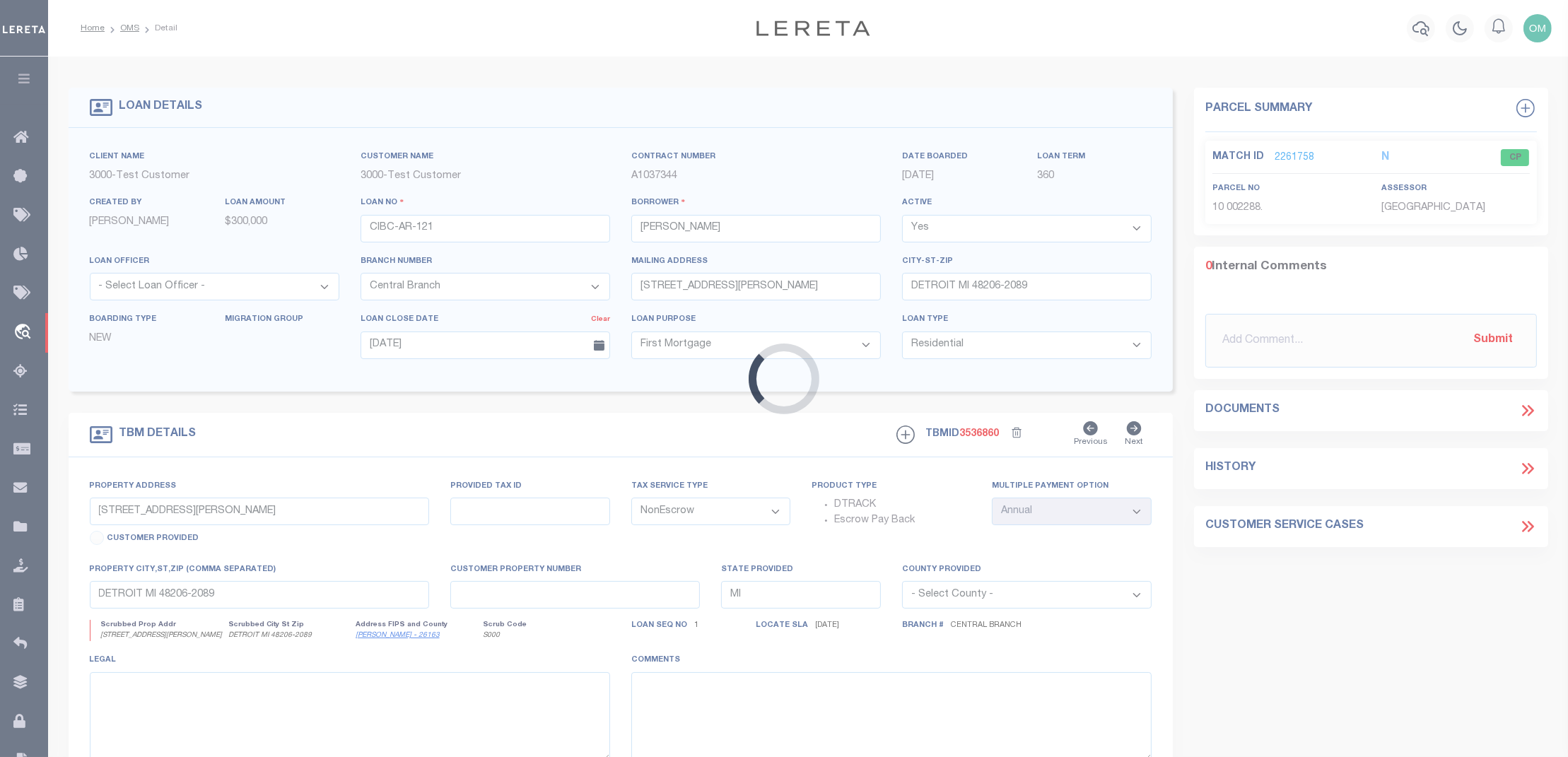
select select "25317"
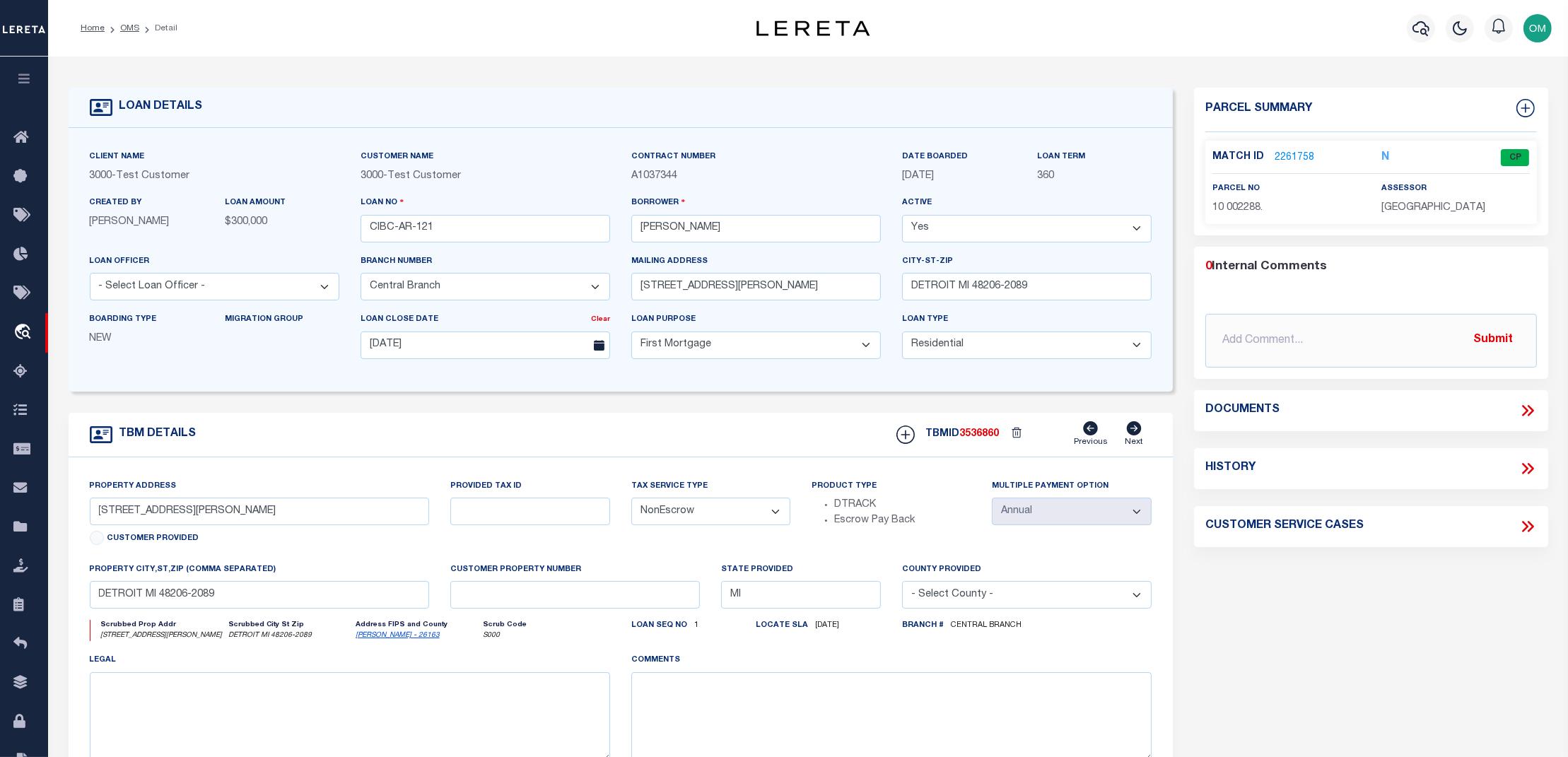
click at [1290, 154] on link "2261758" at bounding box center [1294, 157] width 40 height 15
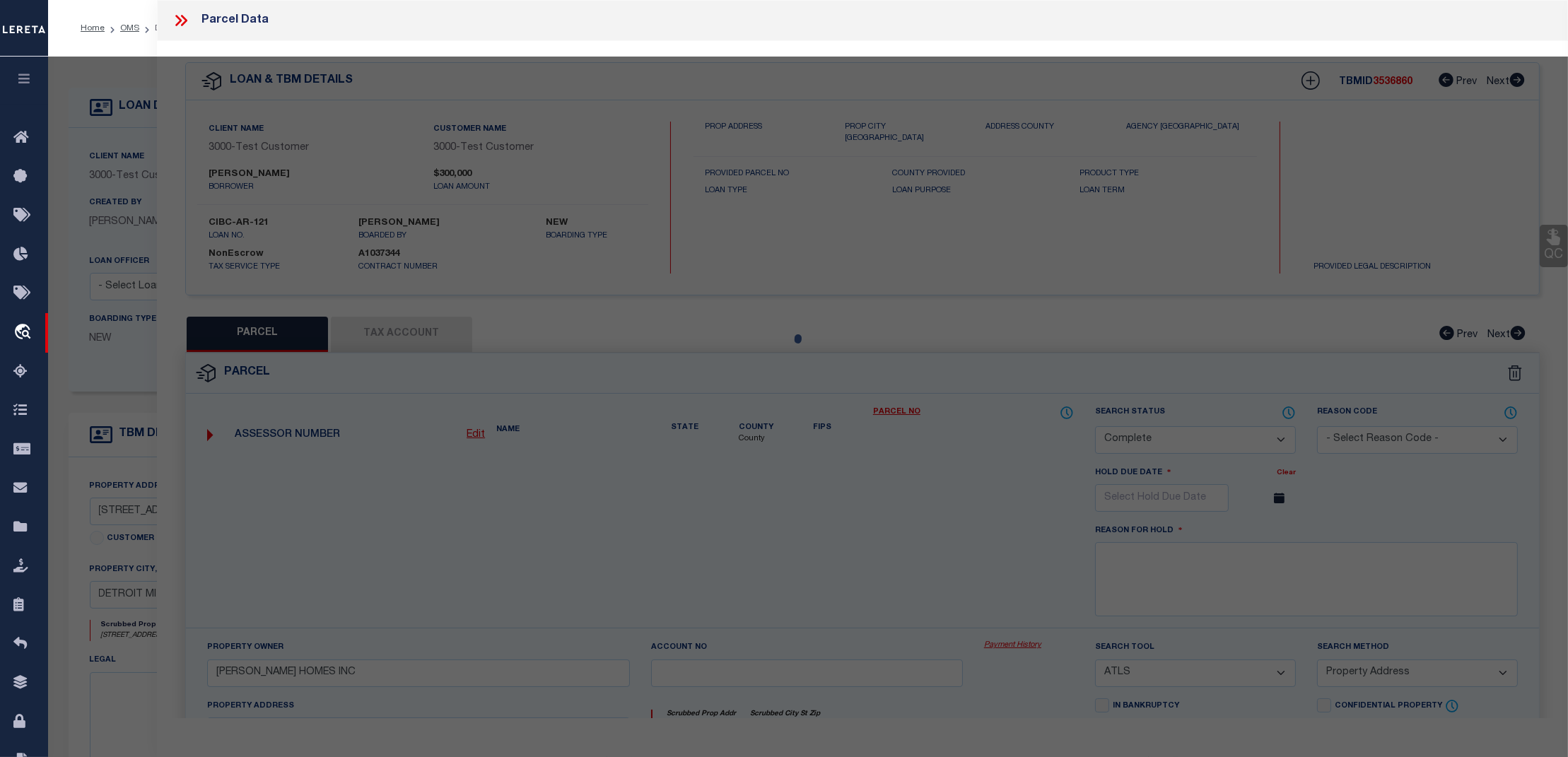
select select "AS"
select select
checkbox input "false"
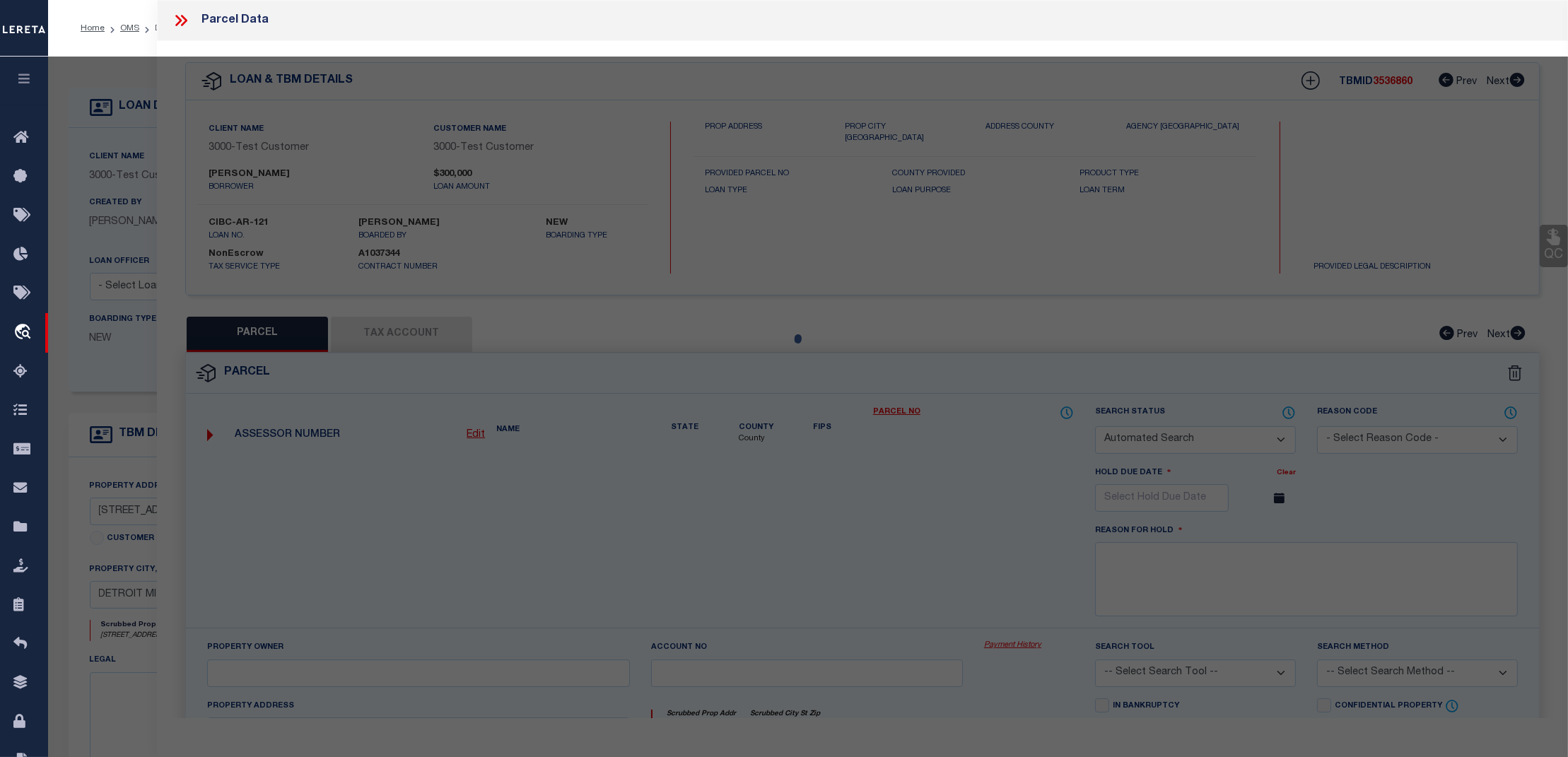
select select "CP"
type input "IVEY HOMES INC"
select select "ATL"
select select "ADD"
type input "2517 TAYLOR ST"
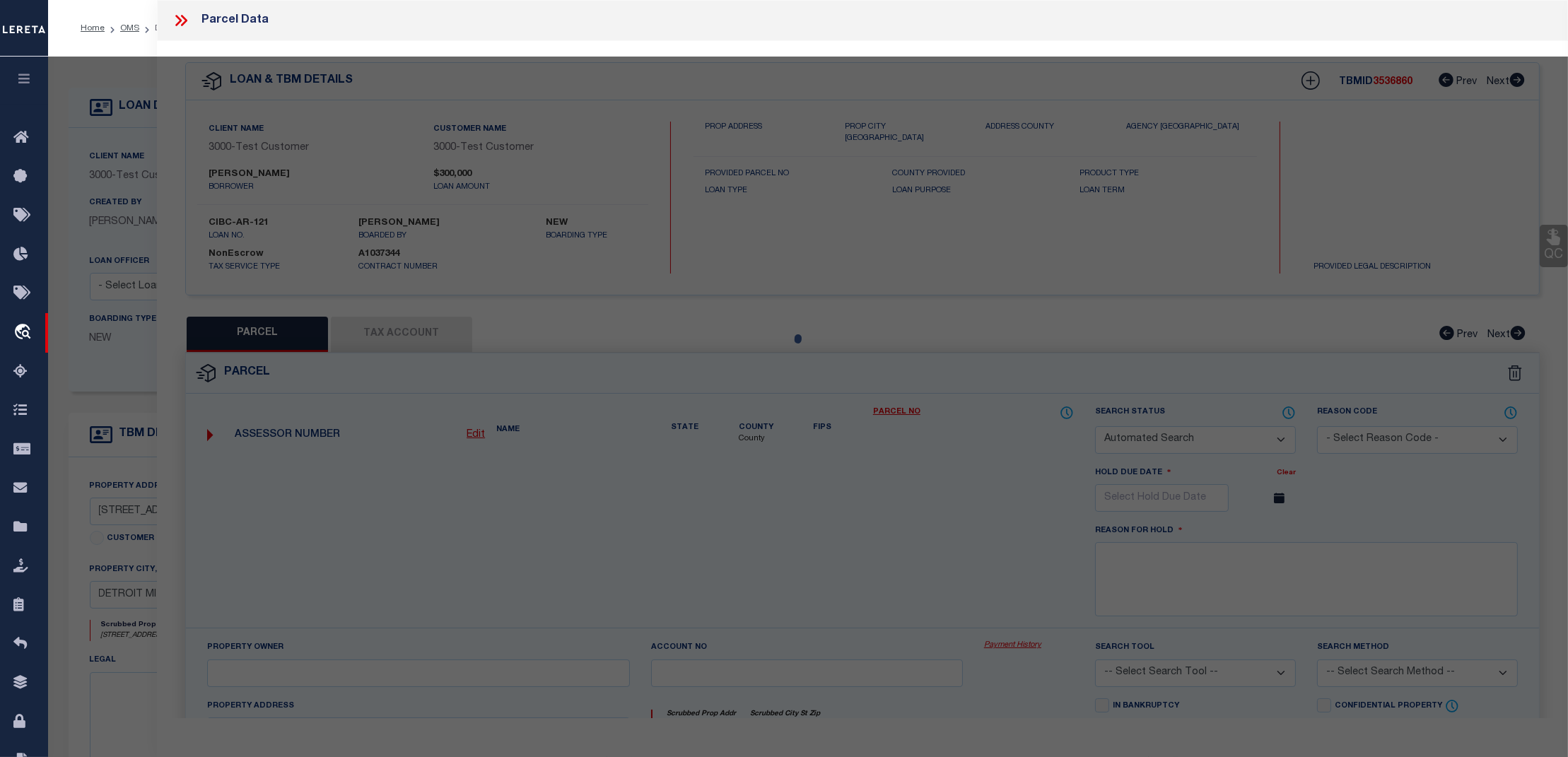
type input "DETROIT, MI 48206"
type textarea "S [PERSON_NAME] 135 [PERSON_NAME] FARM SUB L32 P39-40 PLATS, W C R 10/99 35 X 1…"
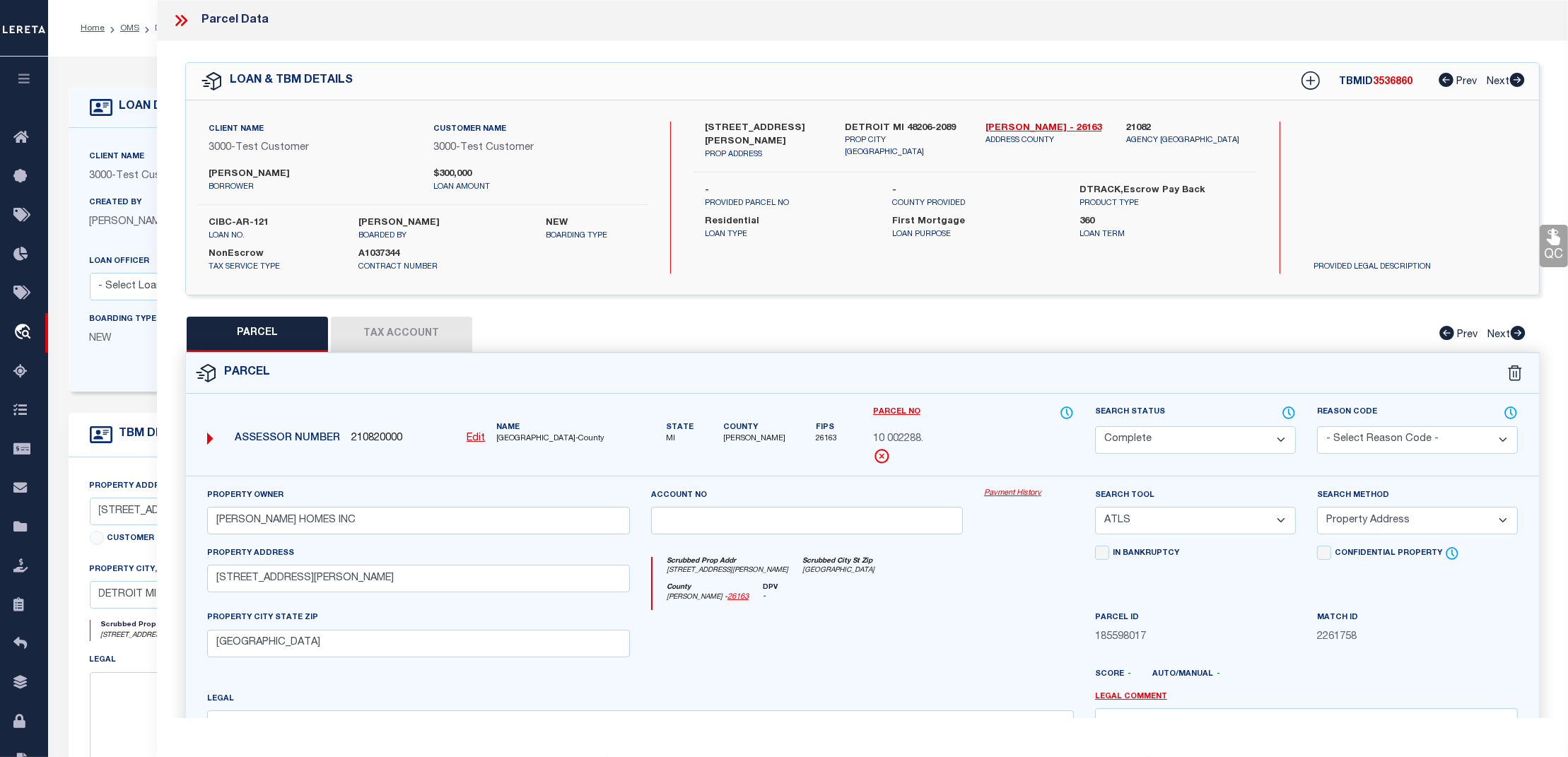
click at [1006, 491] on link "Payment History" at bounding box center [1028, 493] width 90 height 12
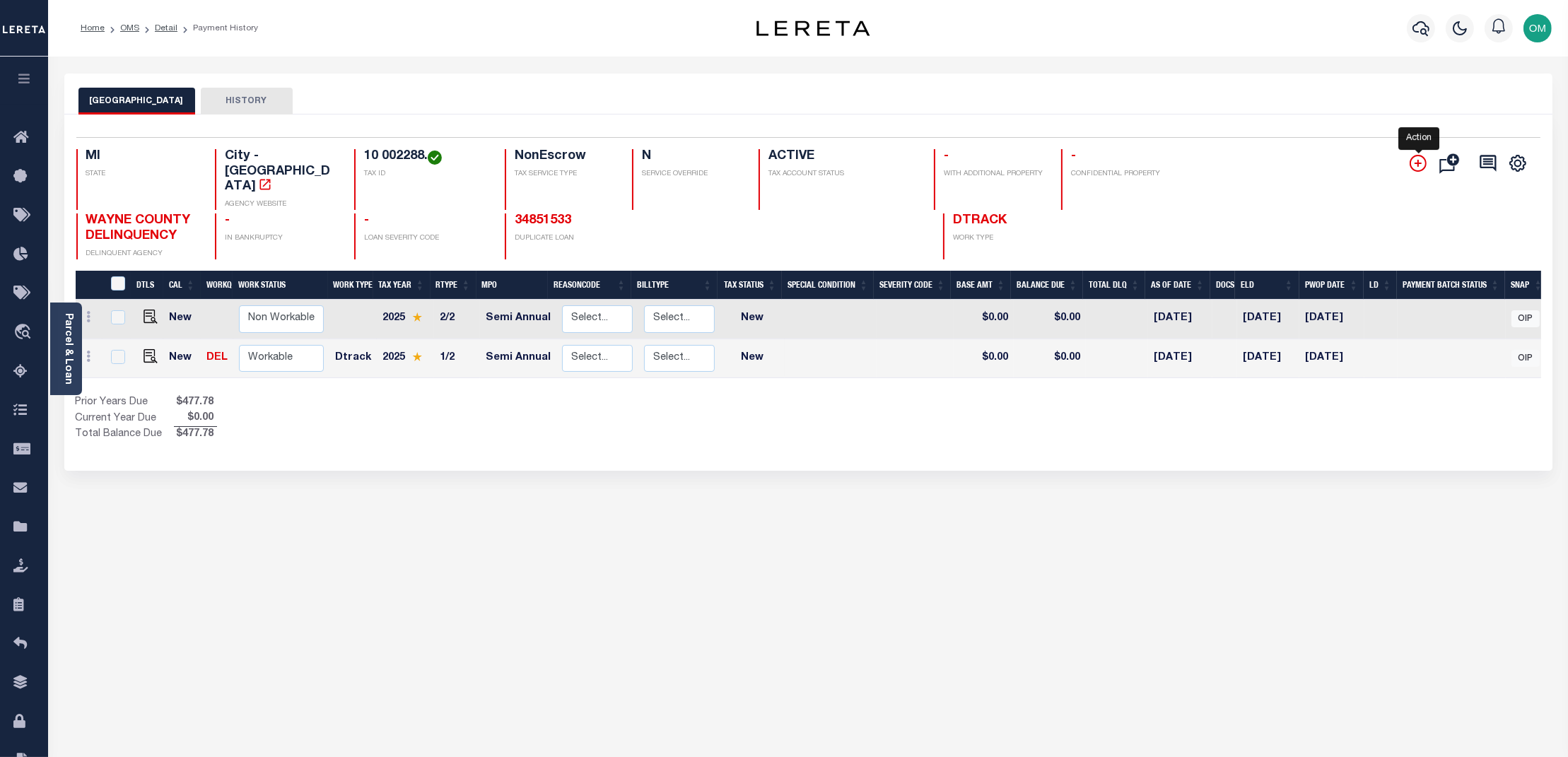
click at [1418, 160] on icon "" at bounding box center [1418, 164] width 17 height 17
click at [1418, 160] on icon "" at bounding box center [1418, 164] width 17 height 17
click at [1418, 161] on icon "" at bounding box center [1418, 164] width 17 height 17
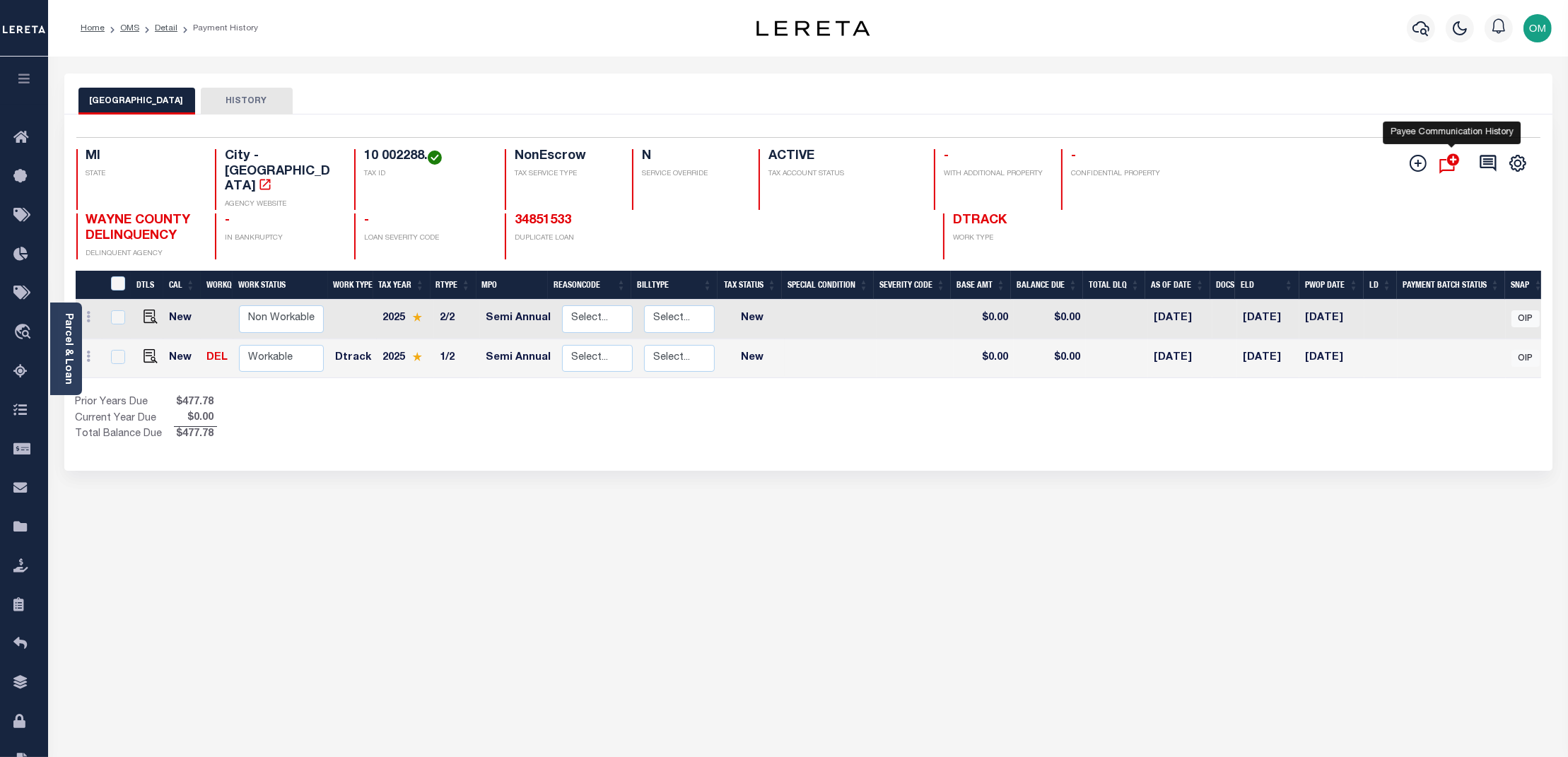
click at [1446, 164] on icon "" at bounding box center [1451, 163] width 24 height 27
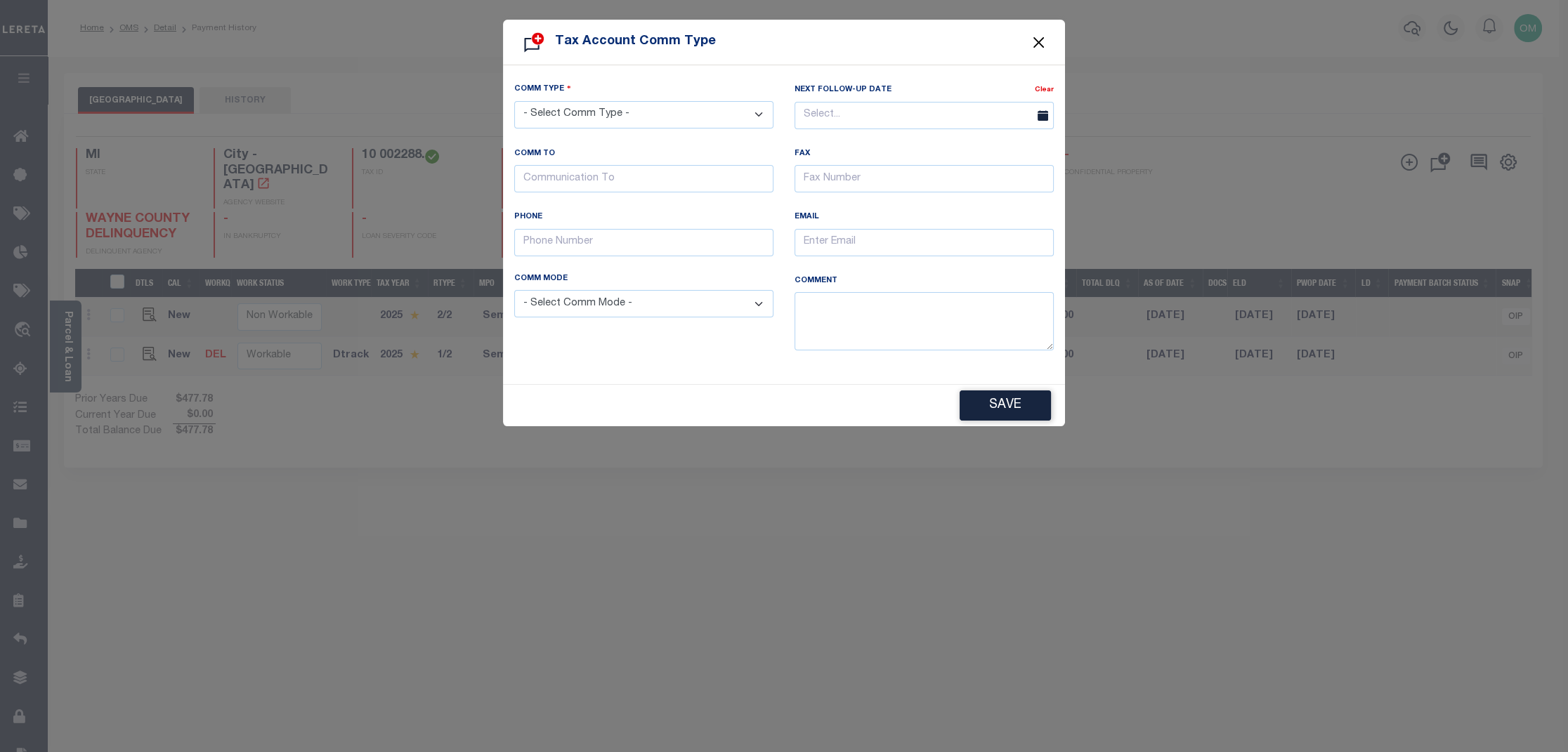
click at [1030, 35] on button "Close" at bounding box center [1039, 43] width 19 height 19
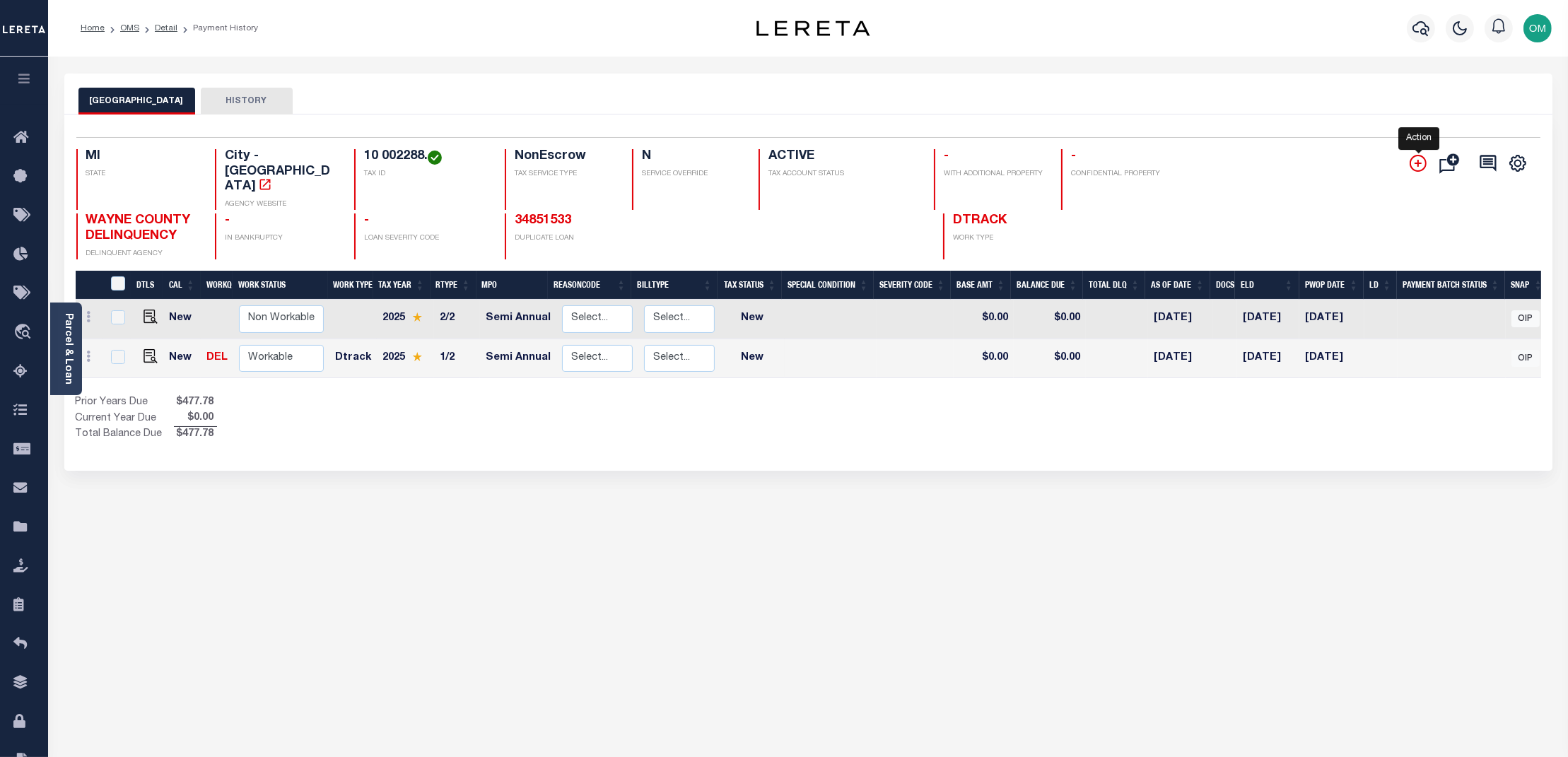
click at [1427, 164] on icon "" at bounding box center [1418, 164] width 17 height 17
click at [1422, 160] on icon "" at bounding box center [1418, 164] width 17 height 17
click at [1423, 159] on icon "" at bounding box center [1418, 164] width 17 height 17
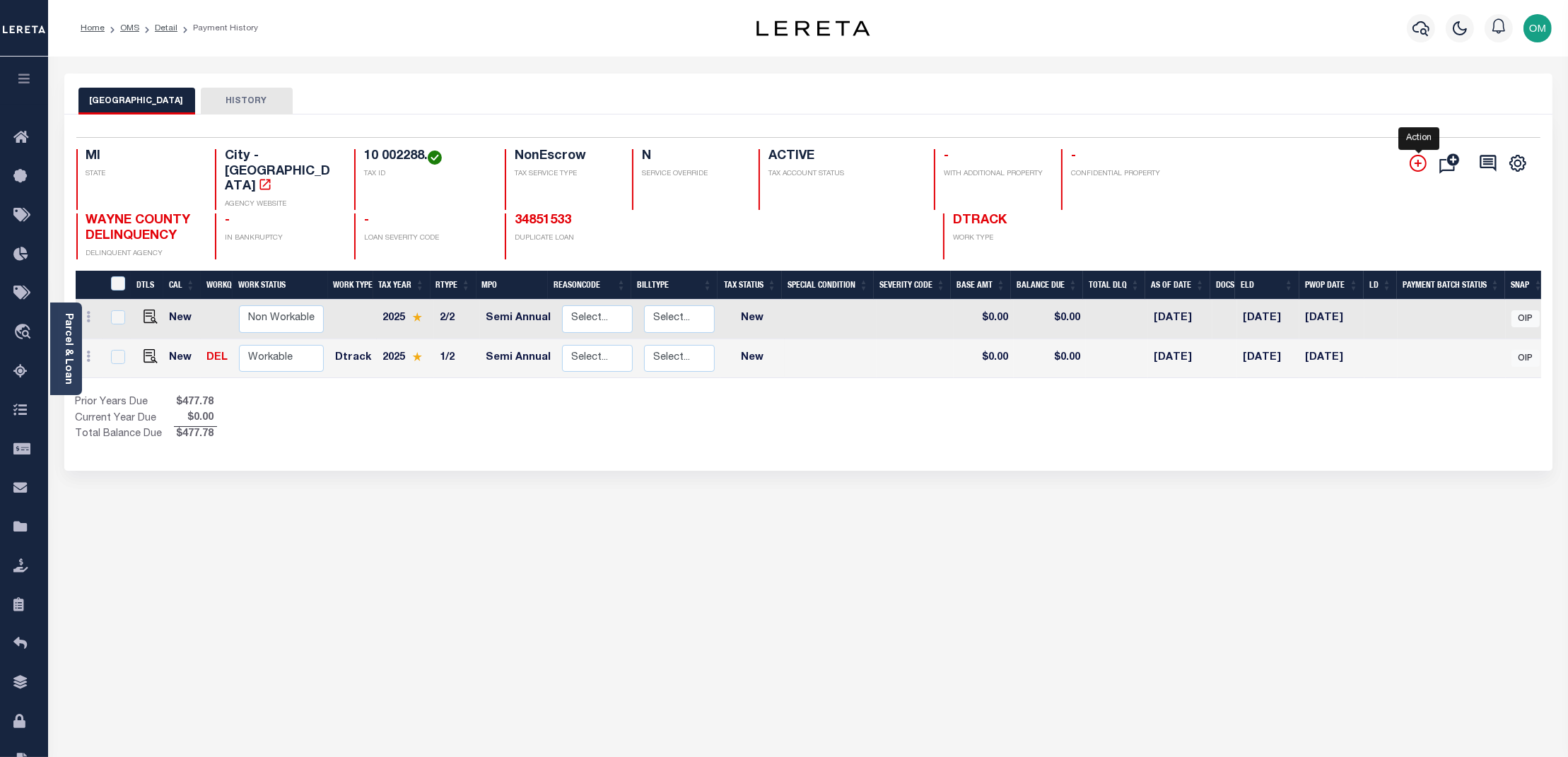
click at [1423, 159] on icon "" at bounding box center [1418, 164] width 17 height 17
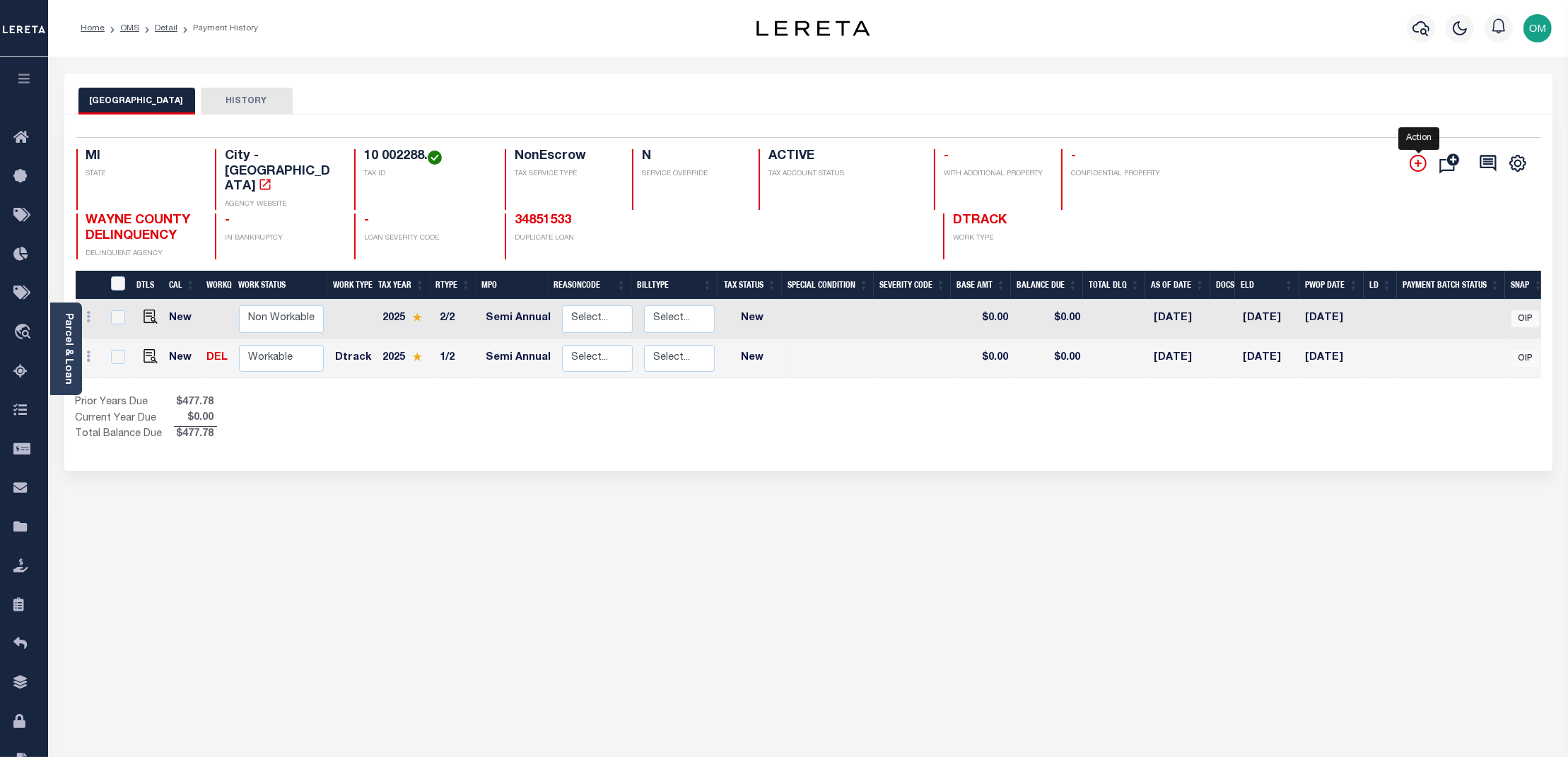
click at [1423, 159] on icon "" at bounding box center [1418, 164] width 17 height 17
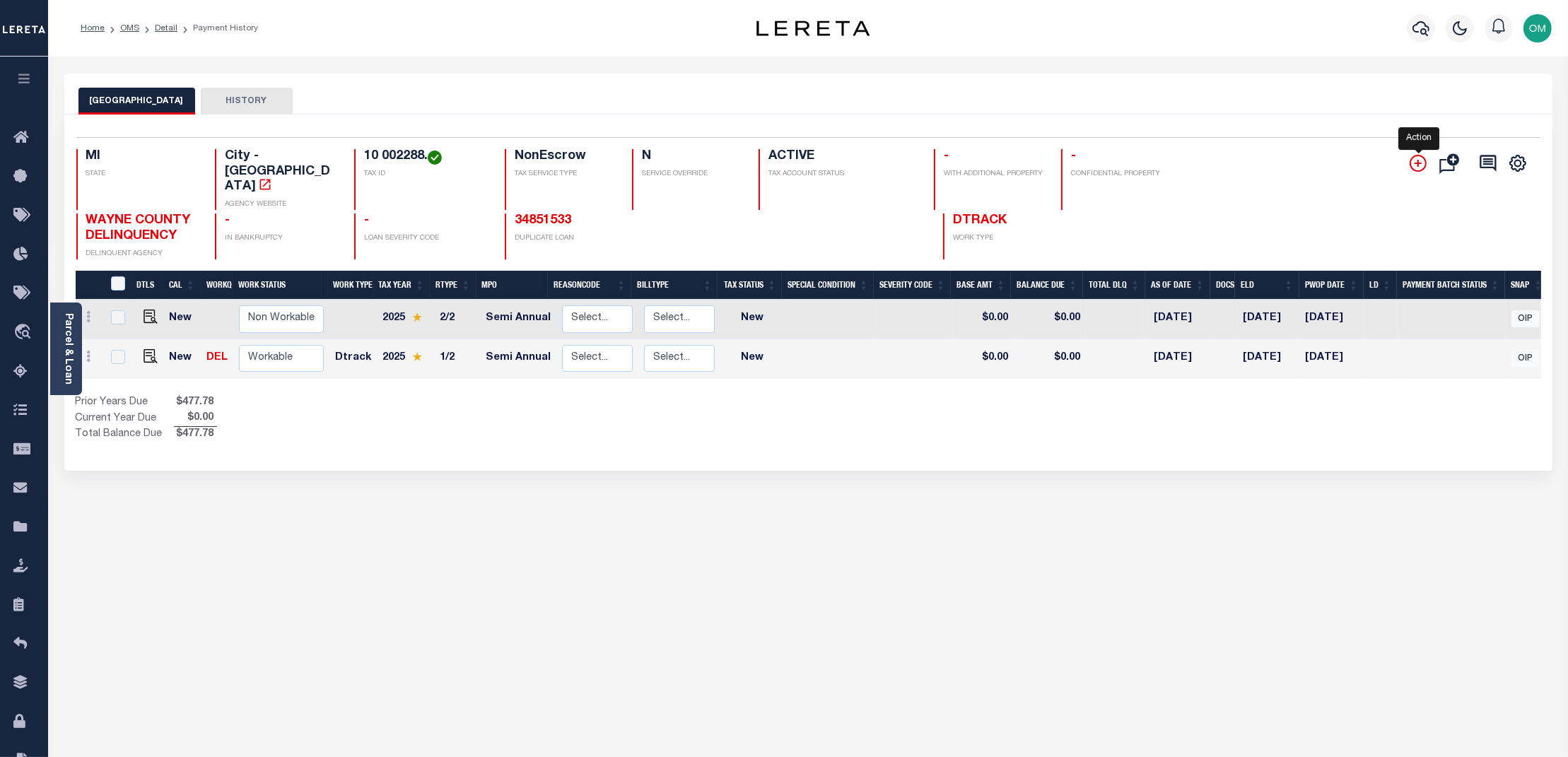
click at [1423, 159] on icon "" at bounding box center [1418, 164] width 17 height 17
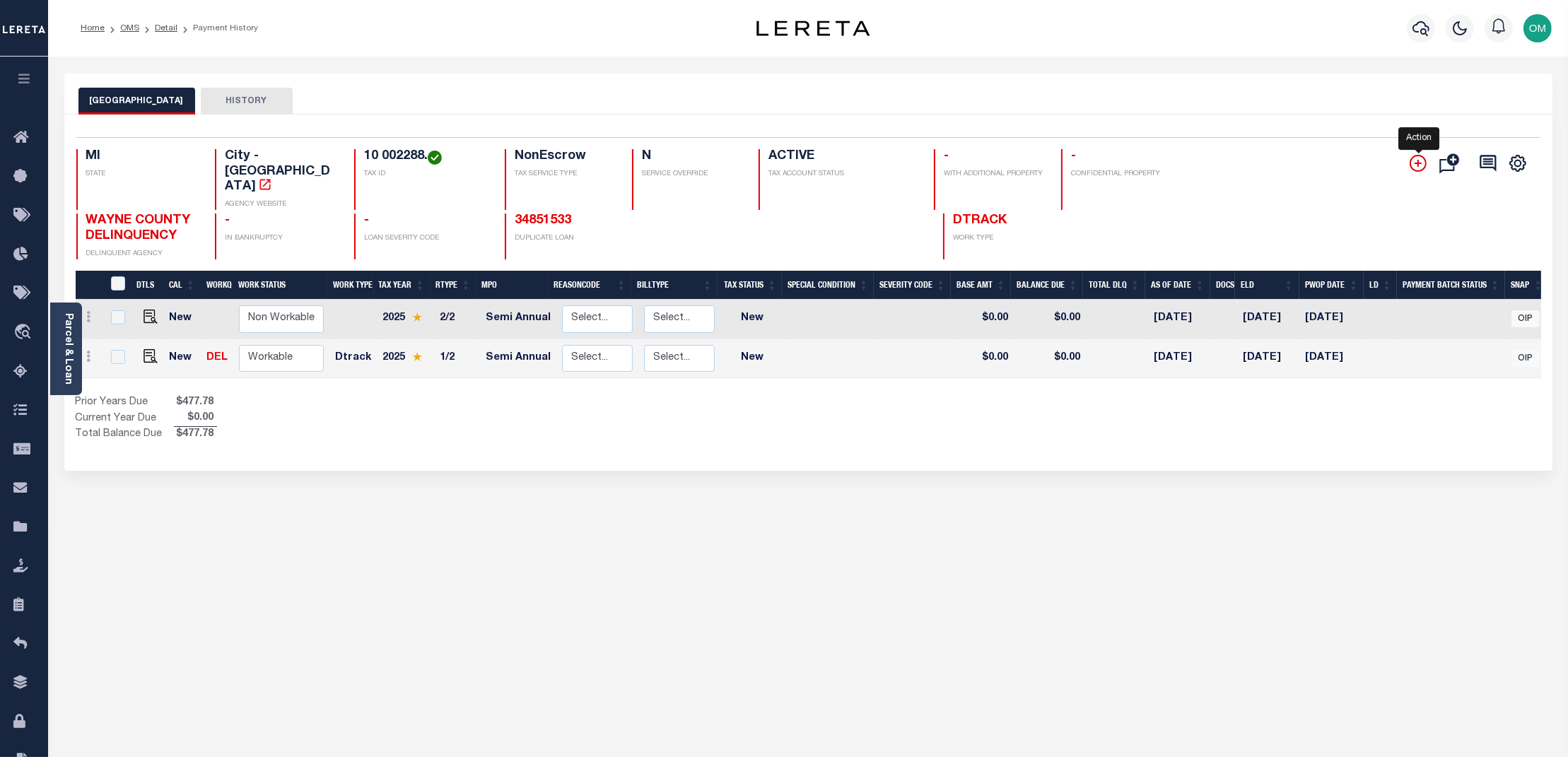
click at [1423, 159] on icon "" at bounding box center [1418, 164] width 17 height 17
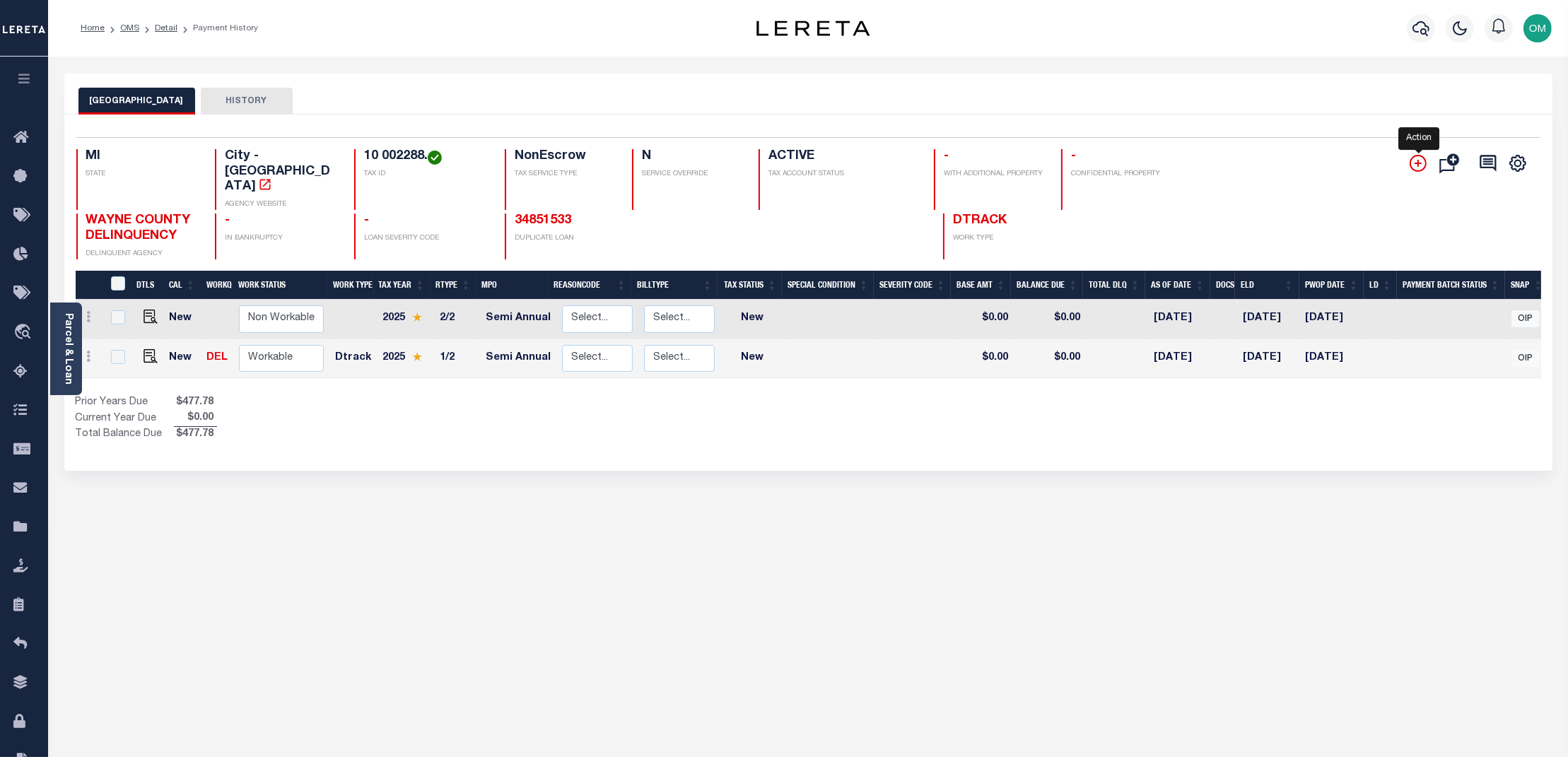
click at [1423, 159] on icon "" at bounding box center [1418, 164] width 17 height 17
drag, startPoint x: 1423, startPoint y: 159, endPoint x: 1432, endPoint y: 164, distance: 10.3
click at [1428, 163] on button "Add Installment Line Bad Parcel Request Check Create SNAP Batch Fees" at bounding box center [1415, 164] width 35 height 19
click at [1420, 162] on icon "" at bounding box center [1418, 163] width 7 height 7
click at [1422, 164] on icon "" at bounding box center [1418, 163] width 7 height 7
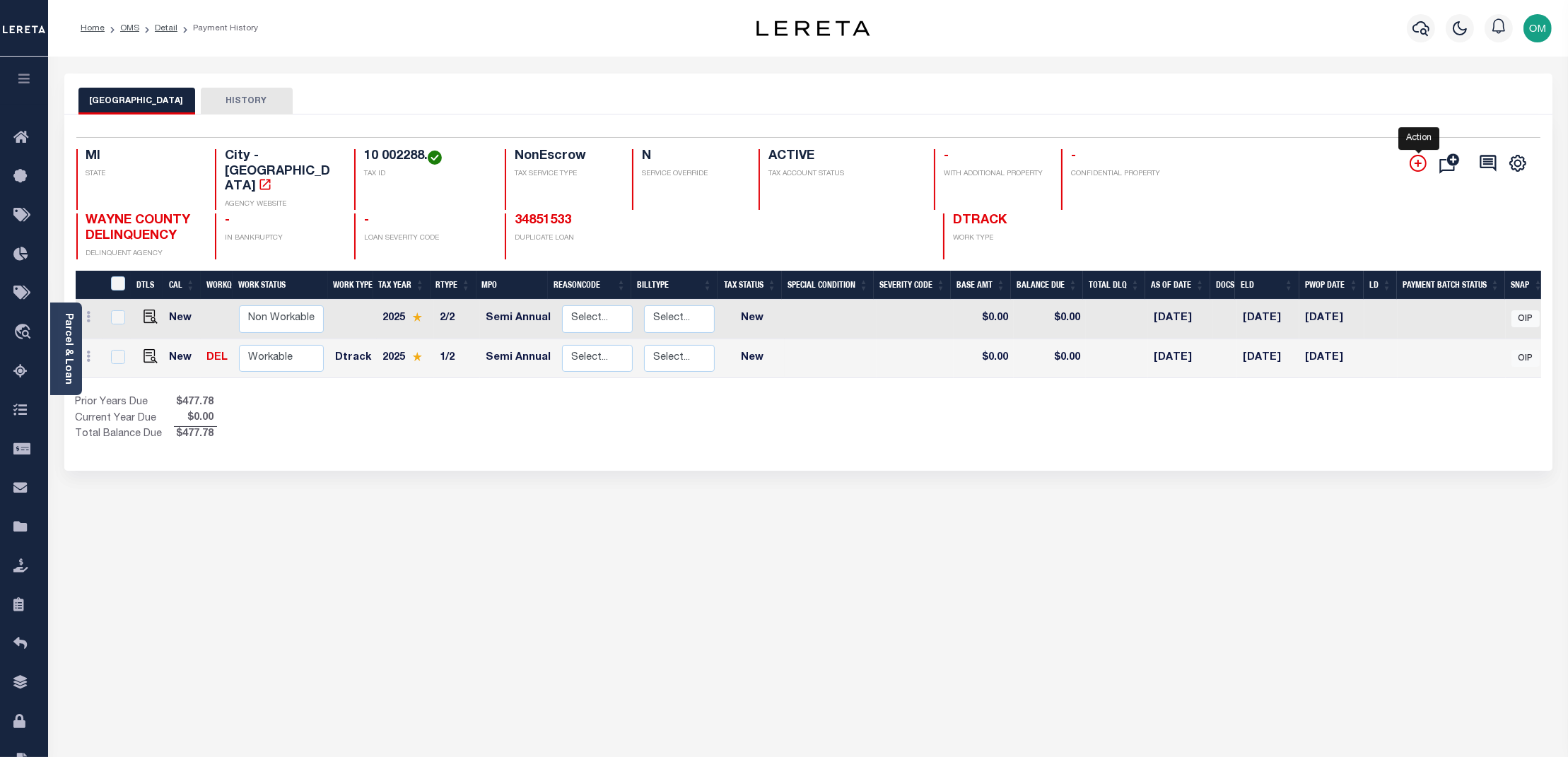
click at [1421, 163] on icon "" at bounding box center [1418, 163] width 7 height 7
click at [91, 313] on link at bounding box center [89, 319] width 16 height 12
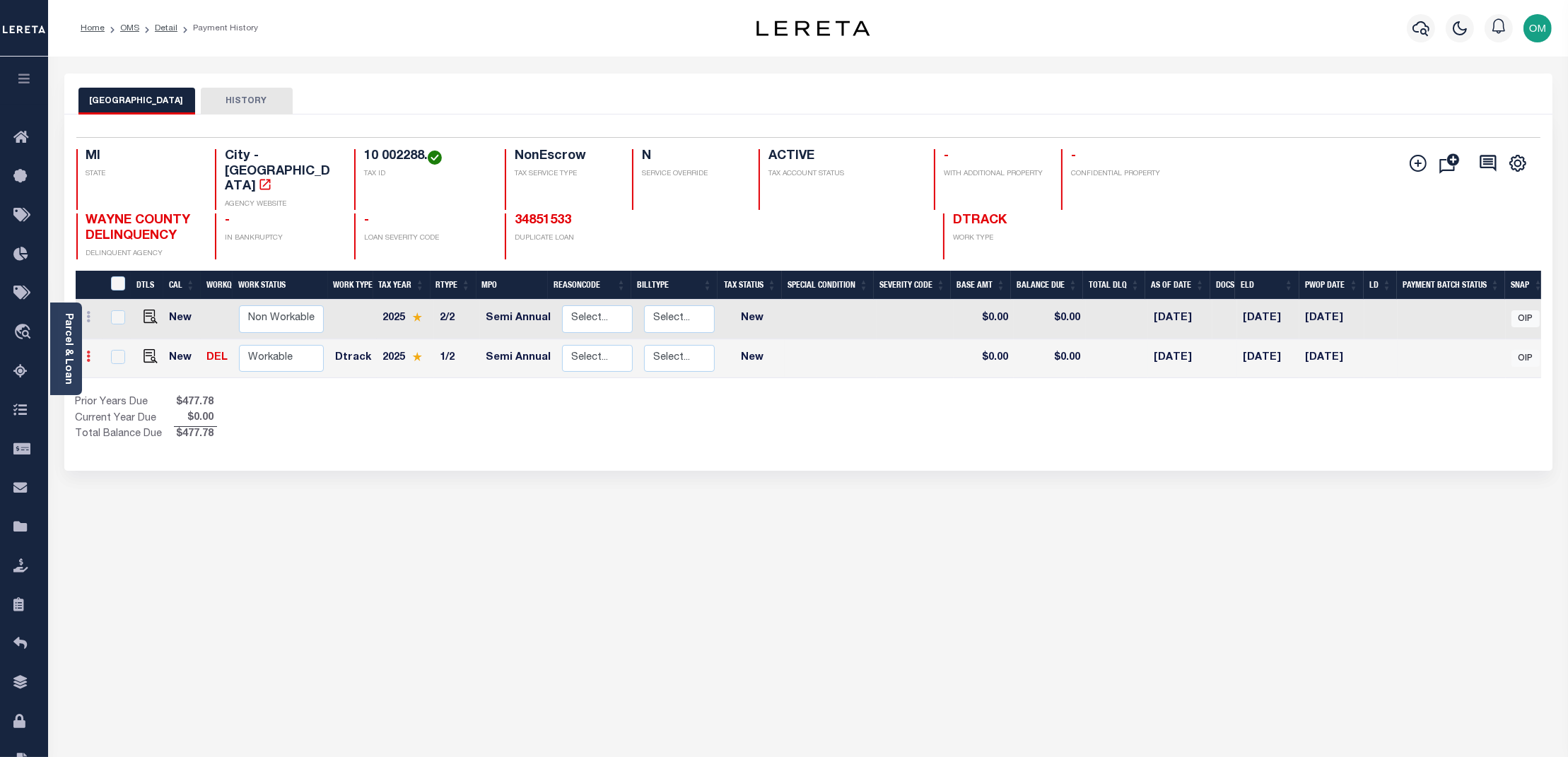
click at [92, 353] on link at bounding box center [89, 359] width 16 height 12
click at [61, 329] on div "Parcel & Loan" at bounding box center [65, 348] width 32 height 93
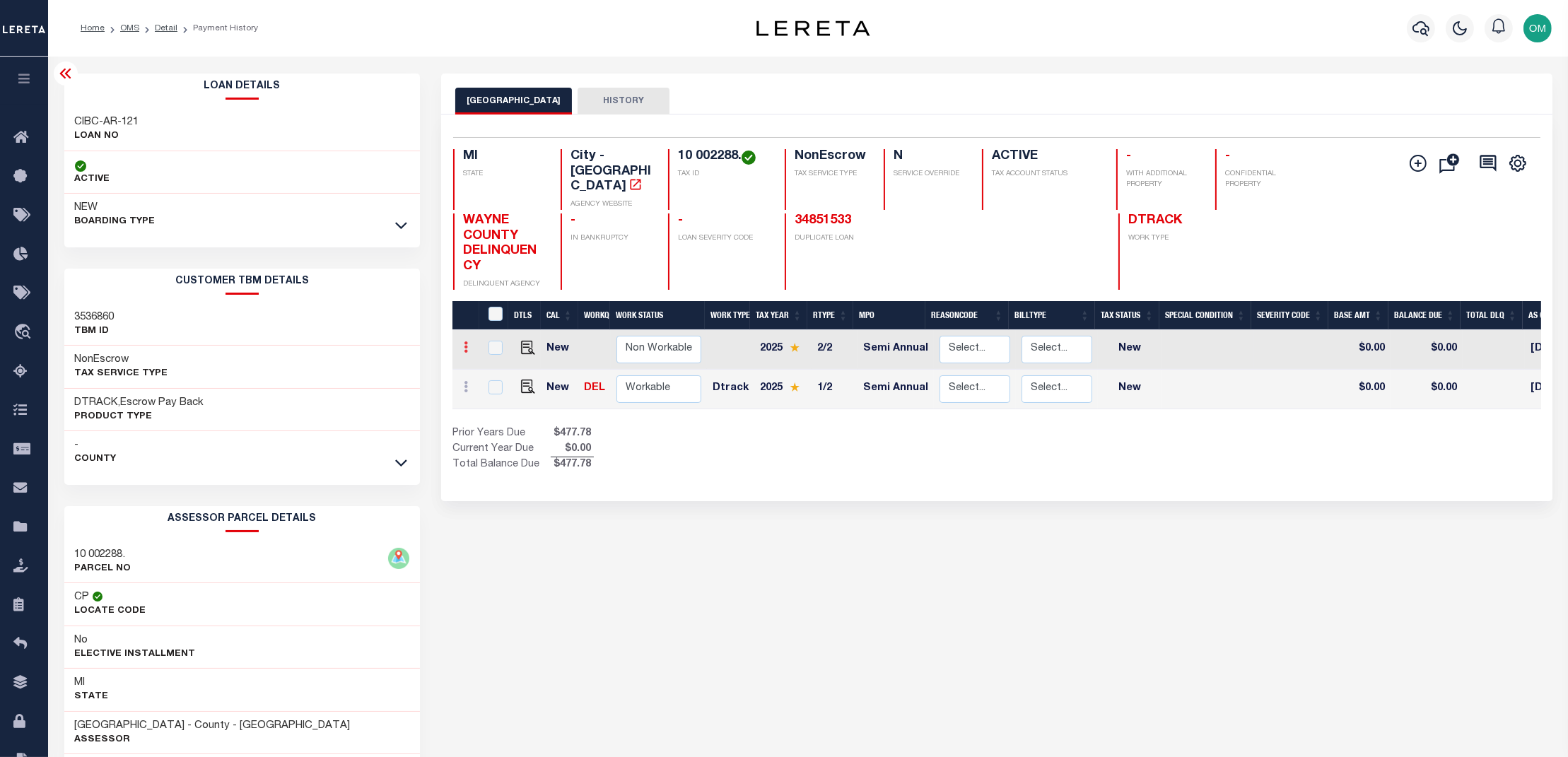
click at [469, 344] on link at bounding box center [466, 349] width 16 height 12
click at [526, 341] on img "" at bounding box center [528, 348] width 14 height 14
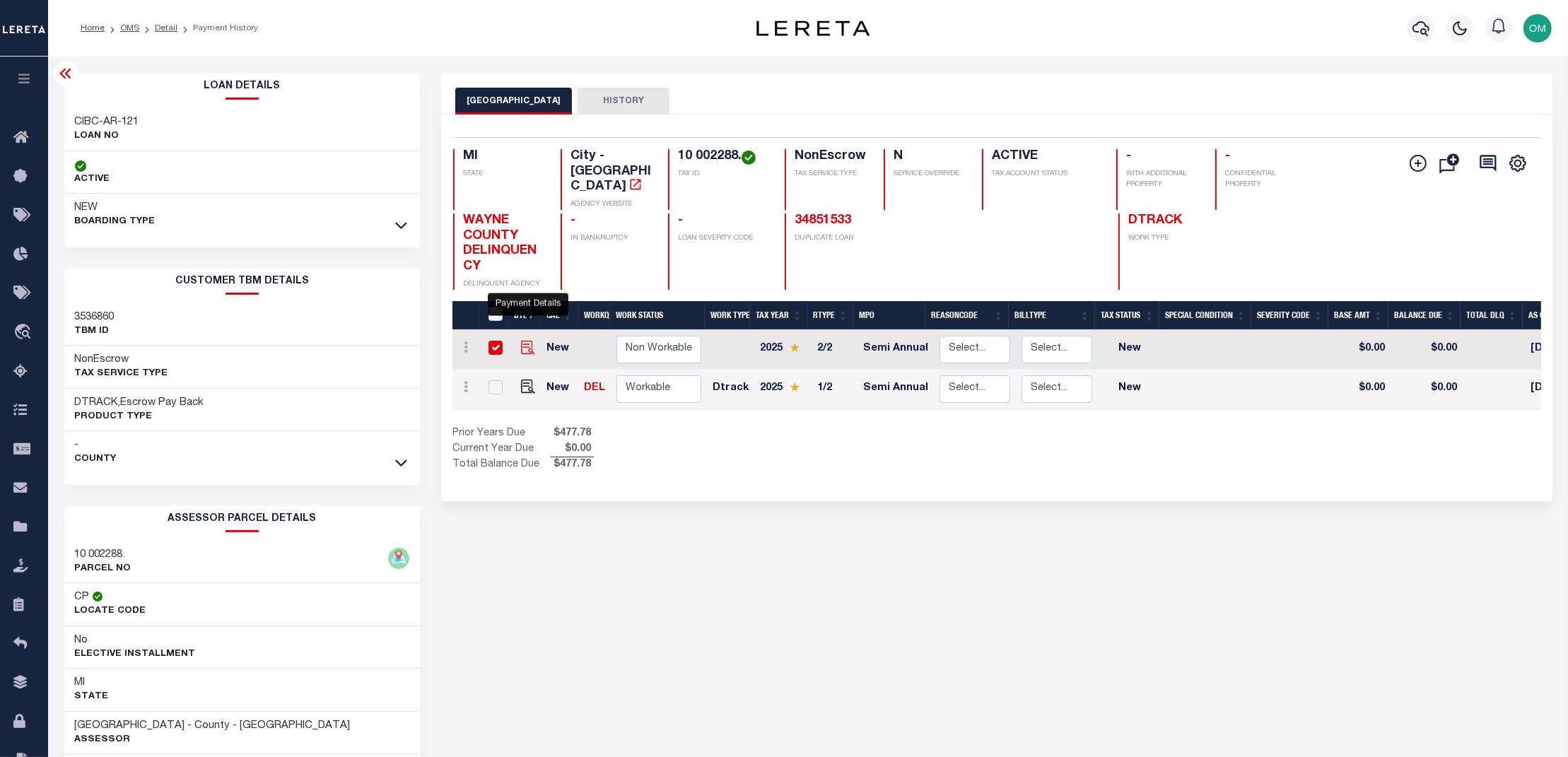
checkbox input "true"
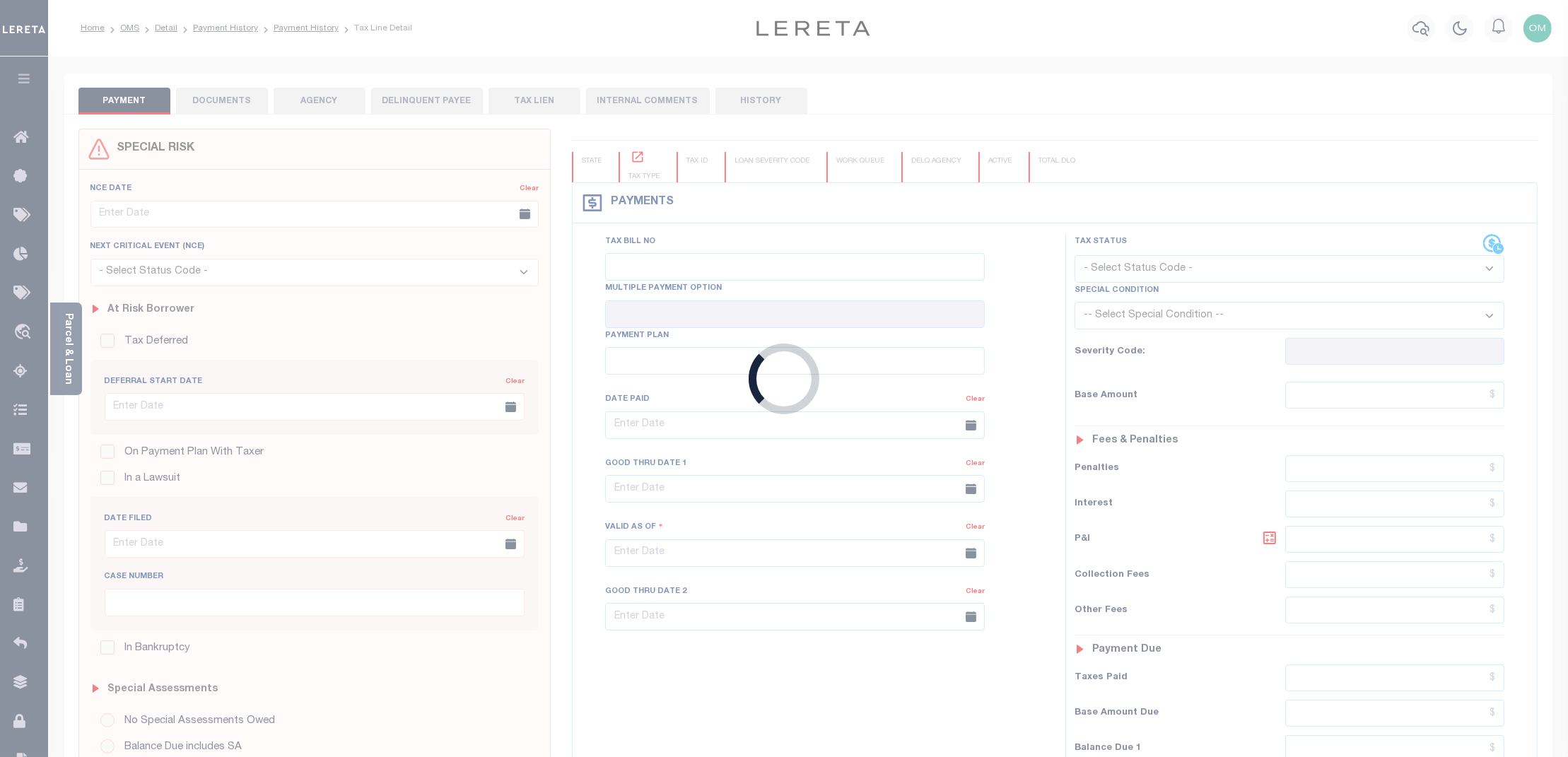
type input "Semi Annual"
type input "[DATE]"
select select "NW2"
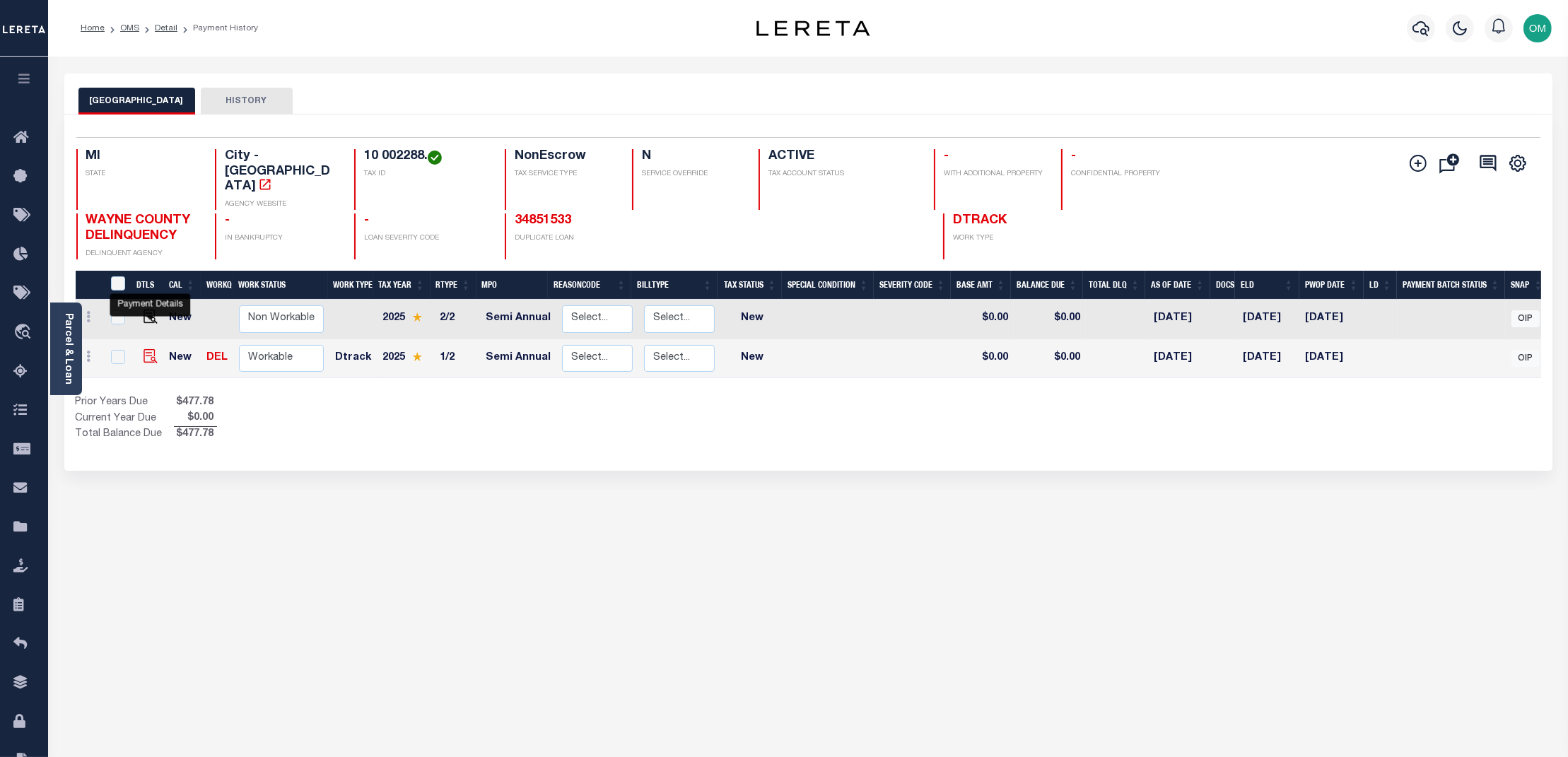
click at [150, 349] on img "" at bounding box center [150, 356] width 14 height 14
checkbox input "true"
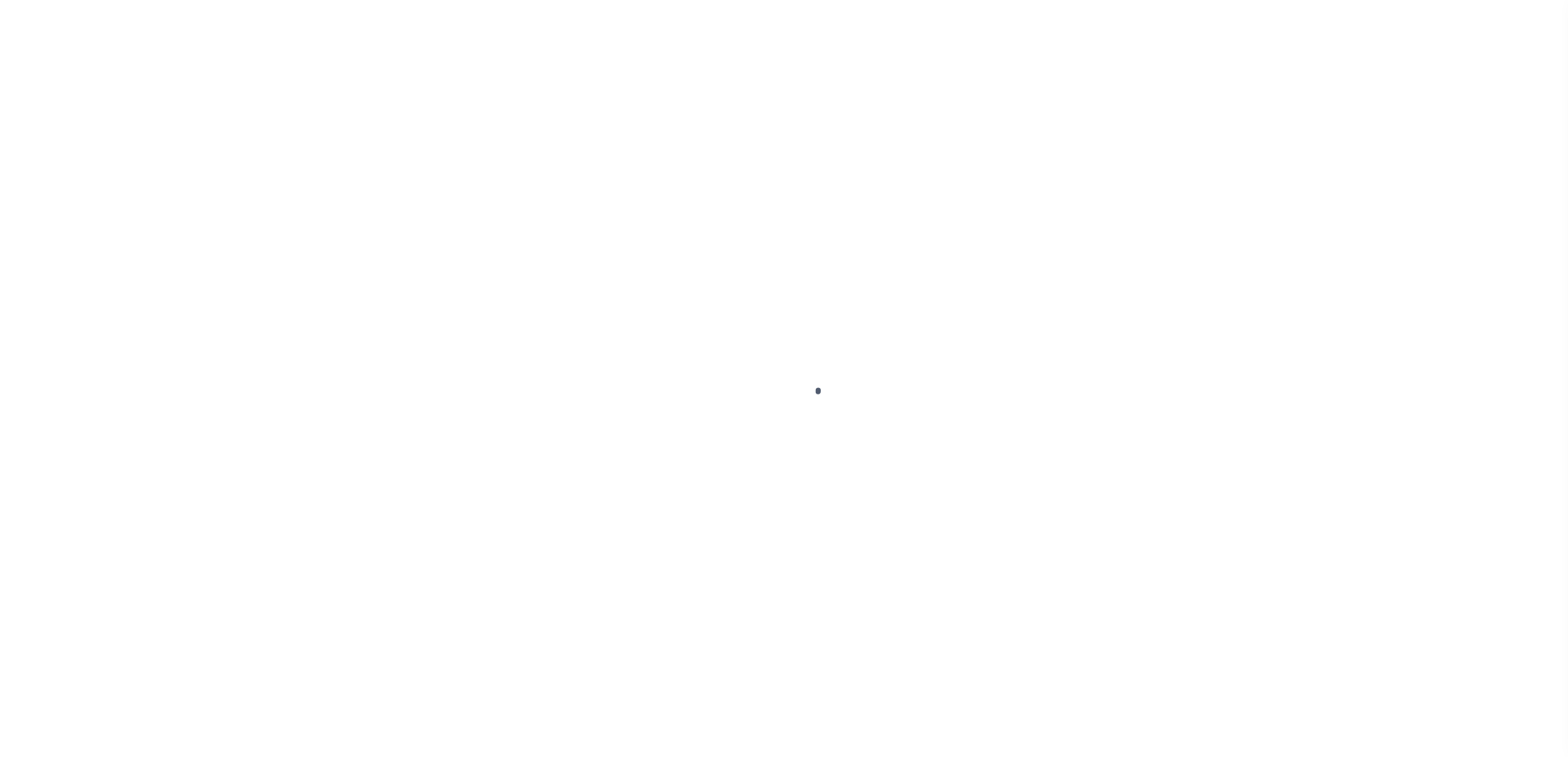
select select "NW2"
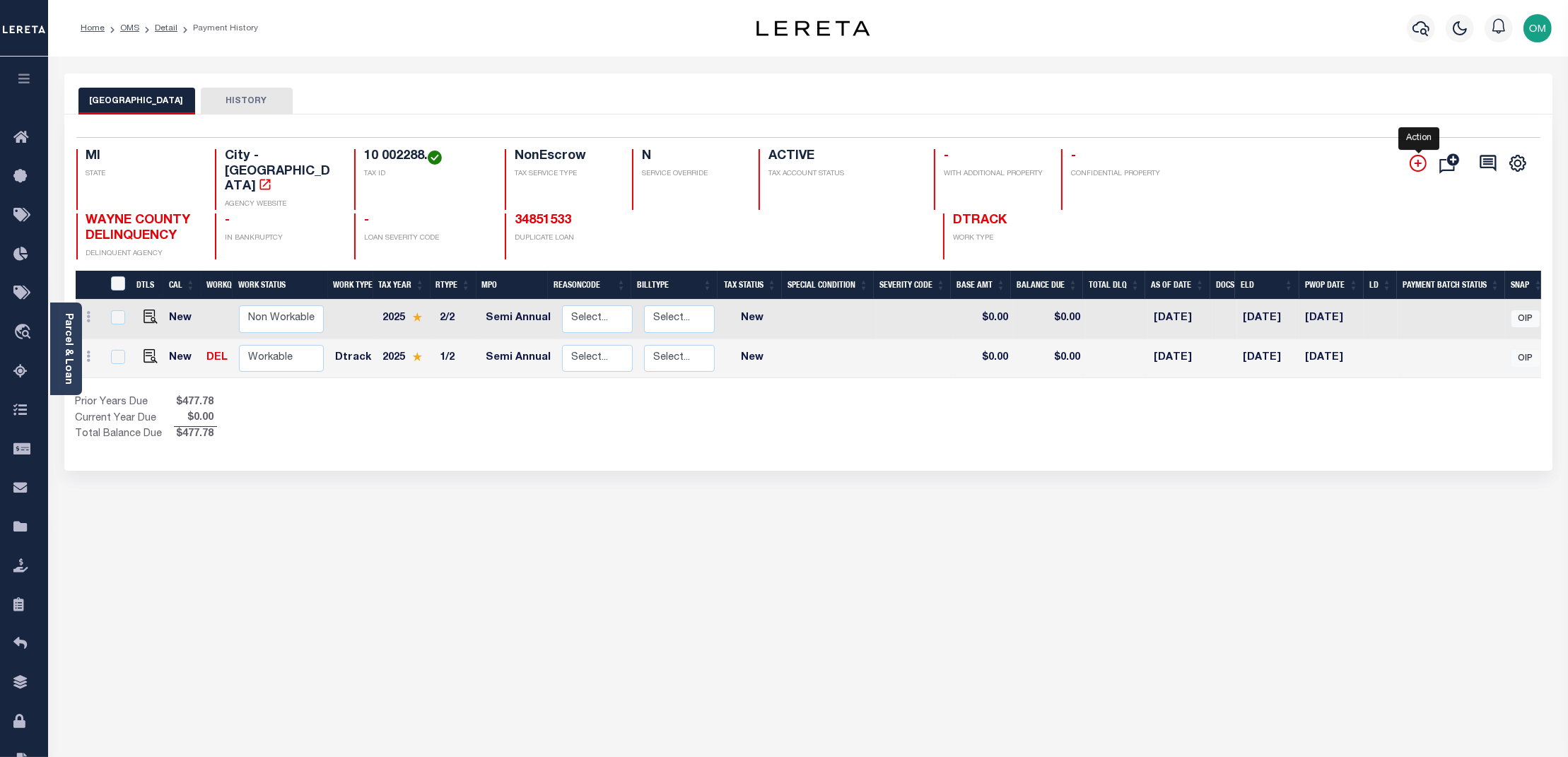
click at [1418, 160] on icon "" at bounding box center [1418, 164] width 17 height 17
click at [92, 313] on link at bounding box center [89, 319] width 16 height 12
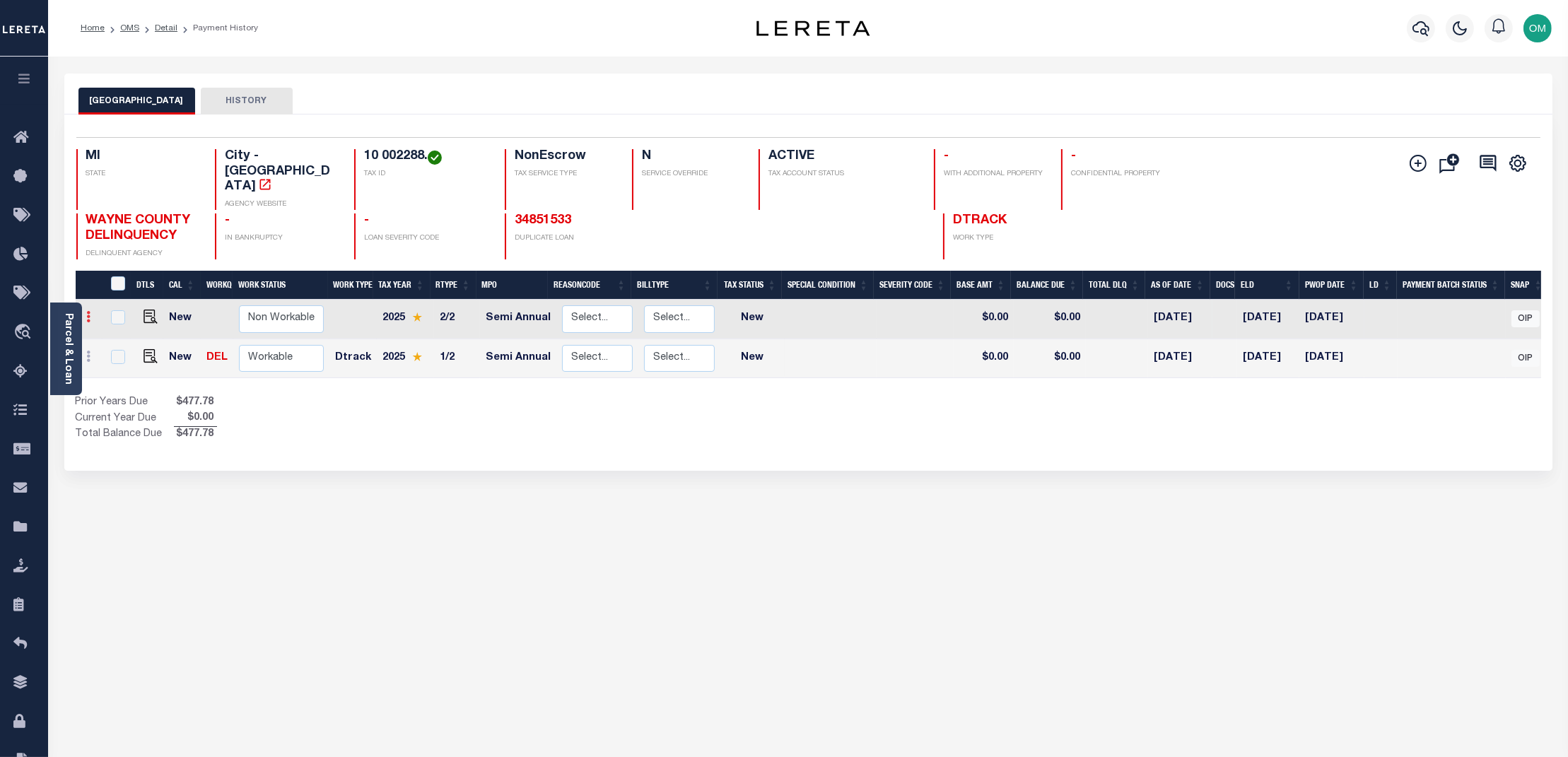
click at [87, 311] on icon at bounding box center [89, 317] width 4 height 12
click at [87, 313] on link at bounding box center [89, 319] width 16 height 12
click at [87, 310] on div at bounding box center [89, 319] width 16 height 17
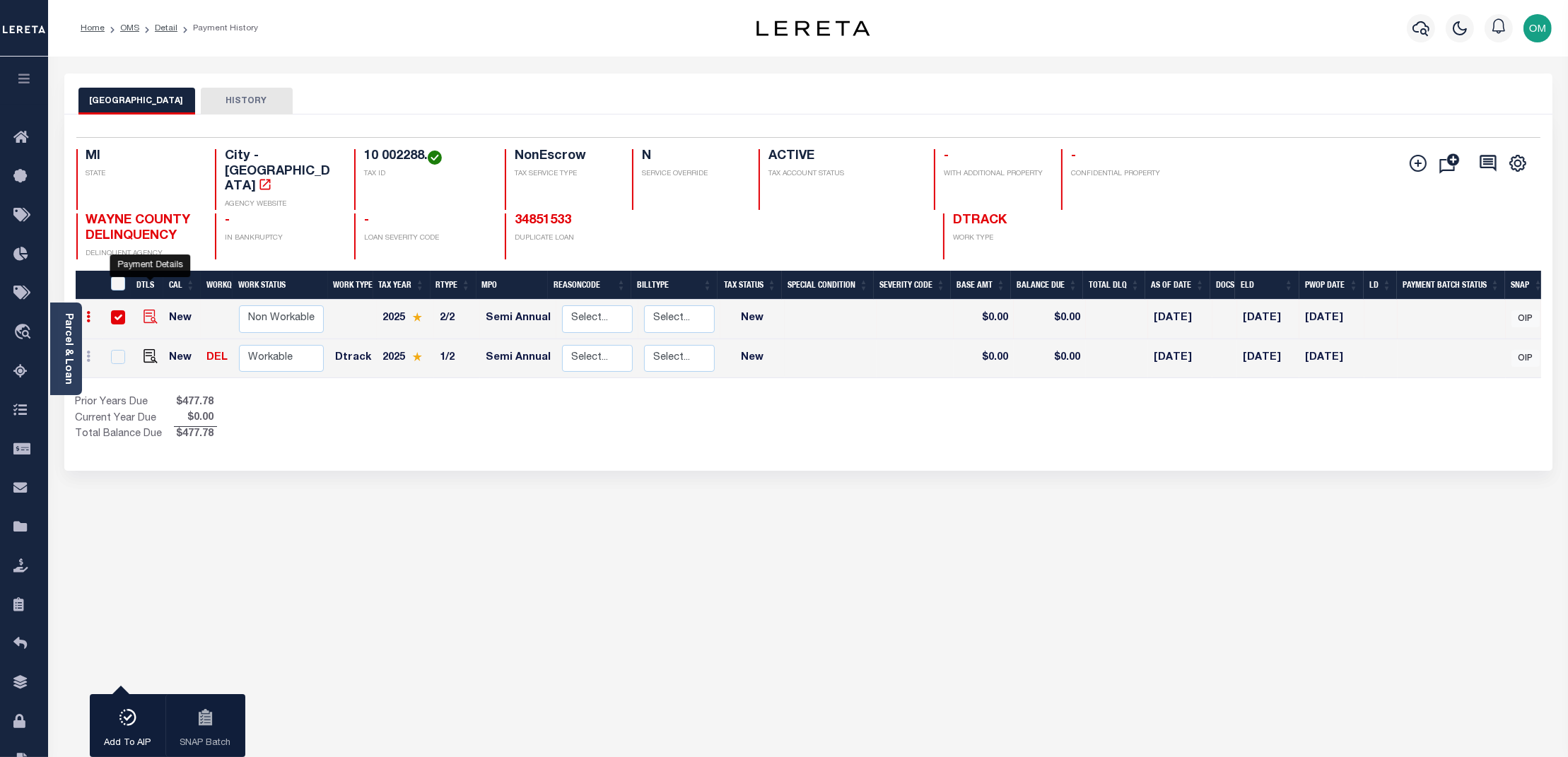
click at [154, 310] on img "" at bounding box center [150, 317] width 14 height 14
checkbox input "false"
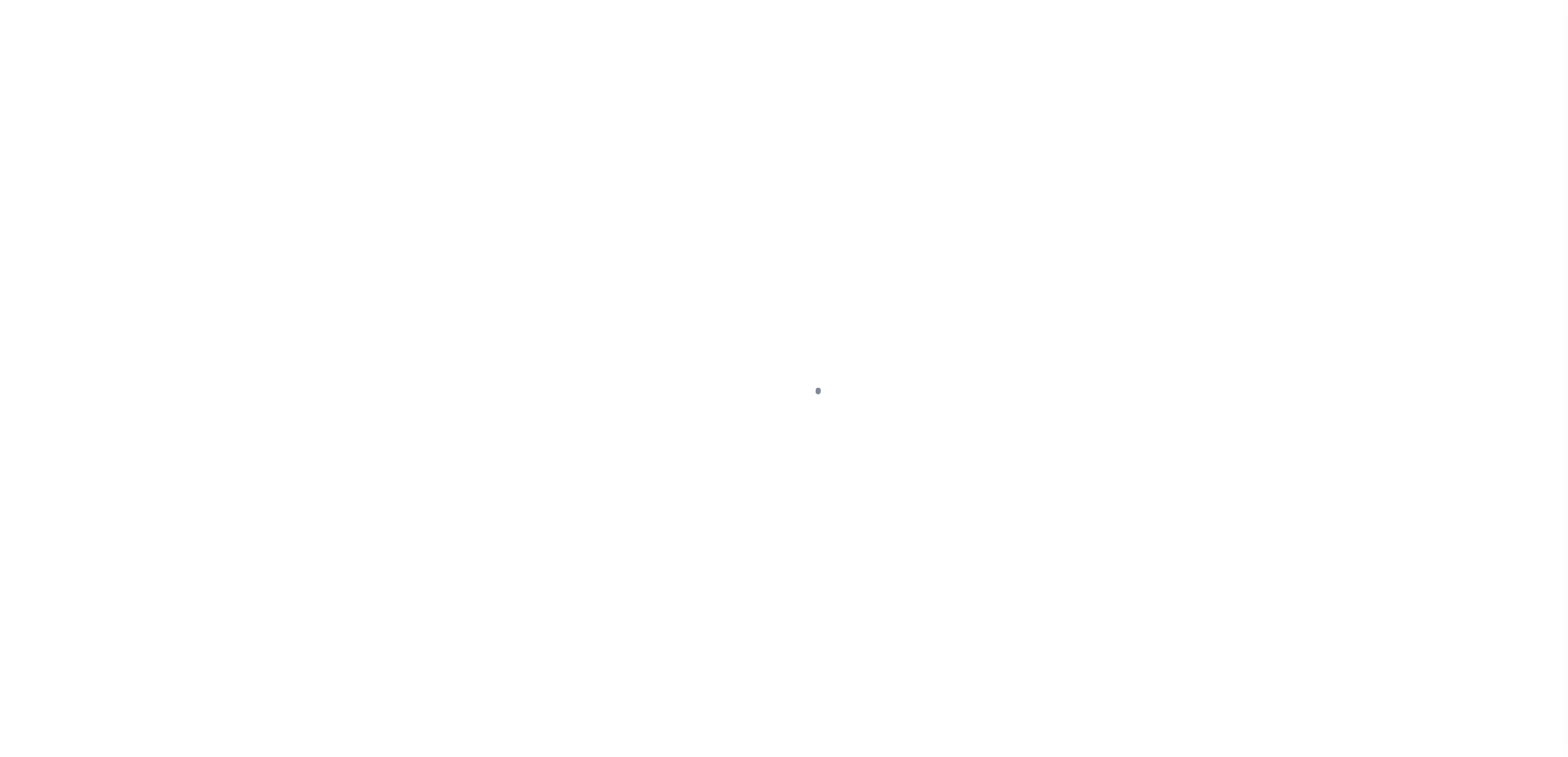
select select "NW2"
